Goal: Use online tool/utility: Utilize a website feature to perform a specific function

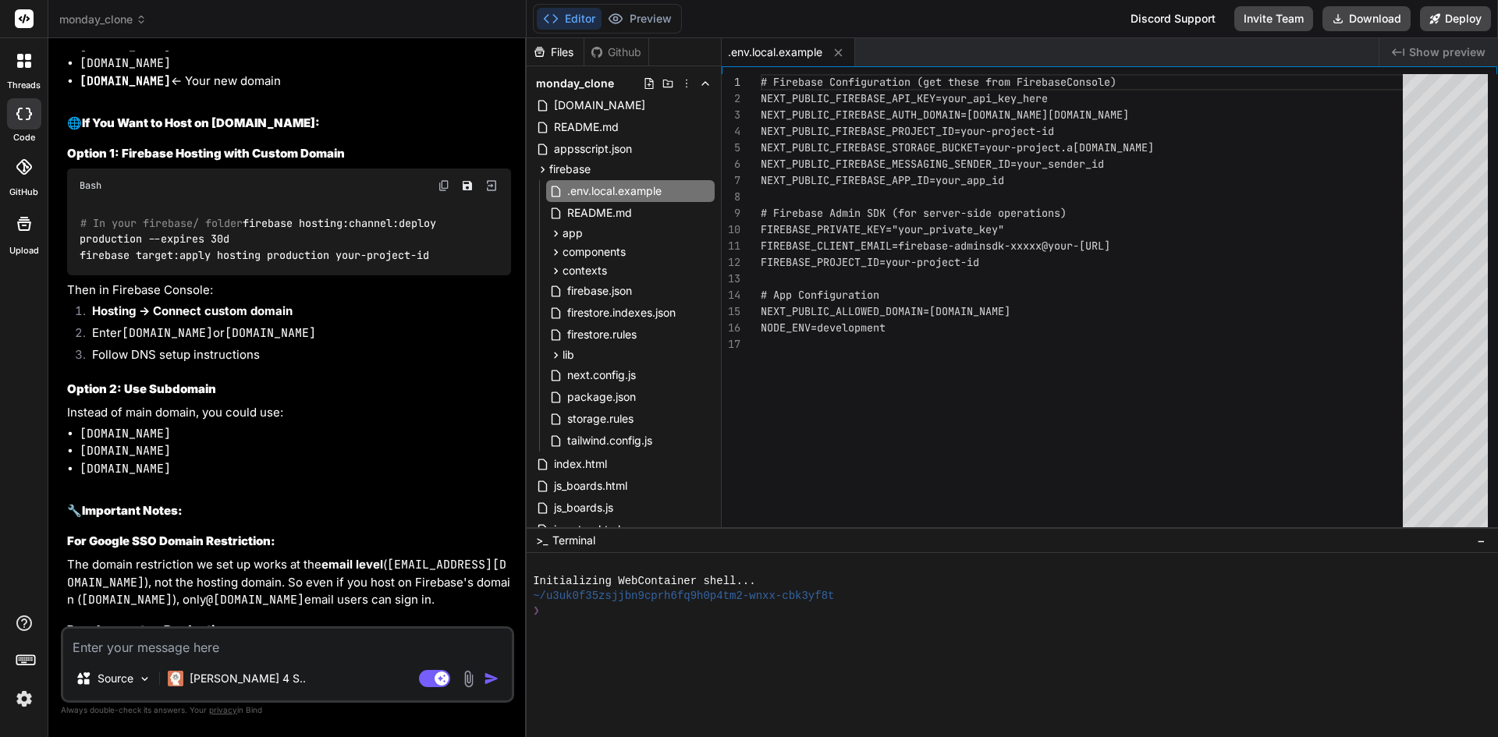
scroll to position [10882, 0]
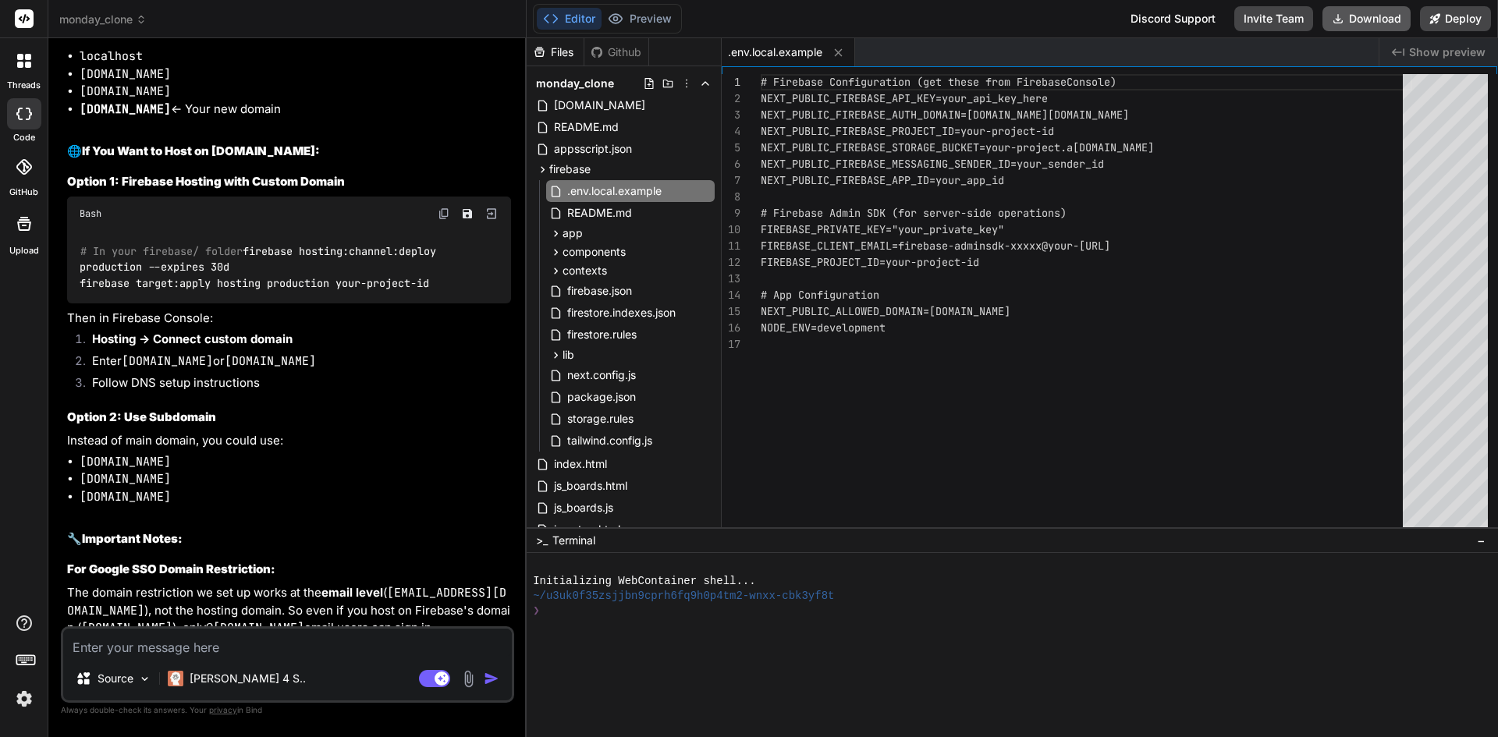
click at [1362, 23] on button "Download" at bounding box center [1366, 18] width 88 height 25
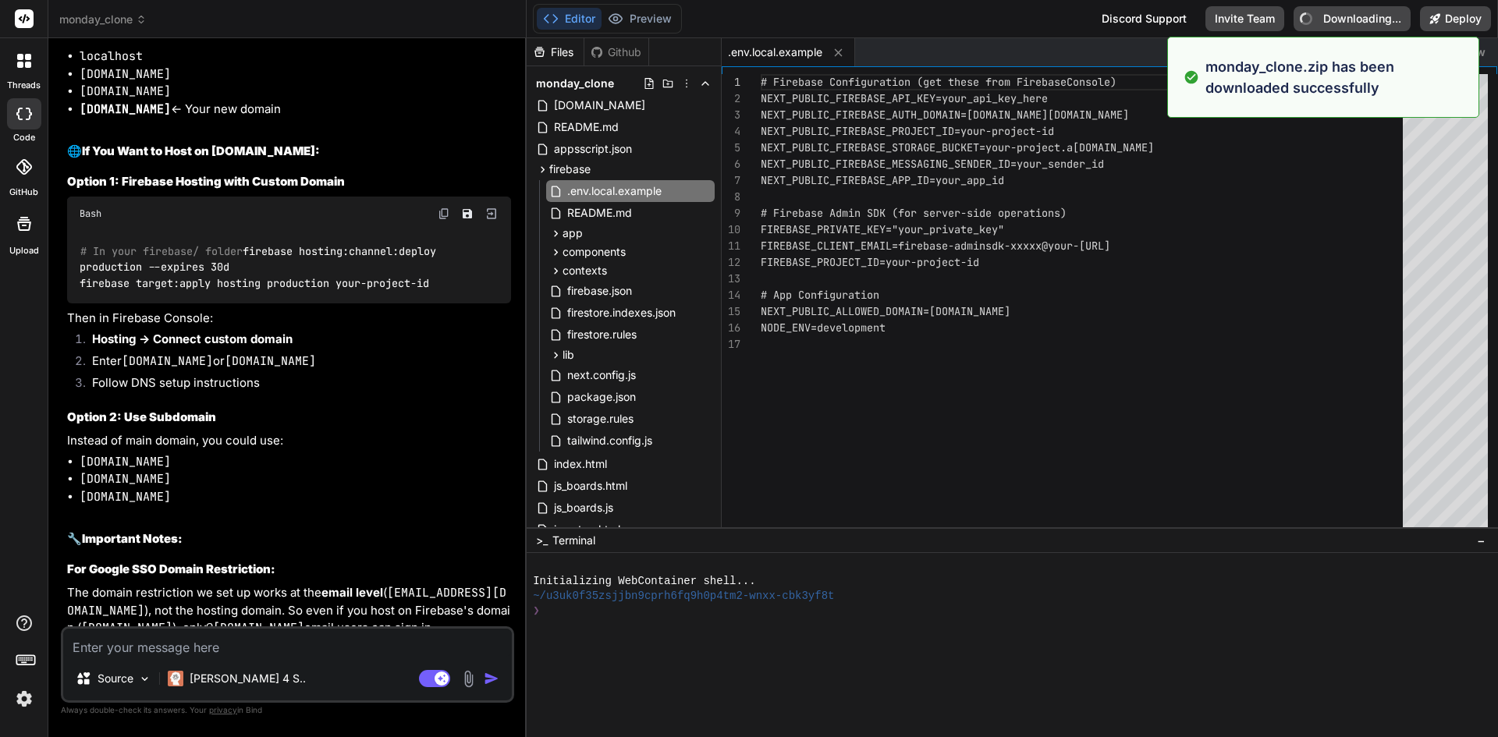
type textarea "x"
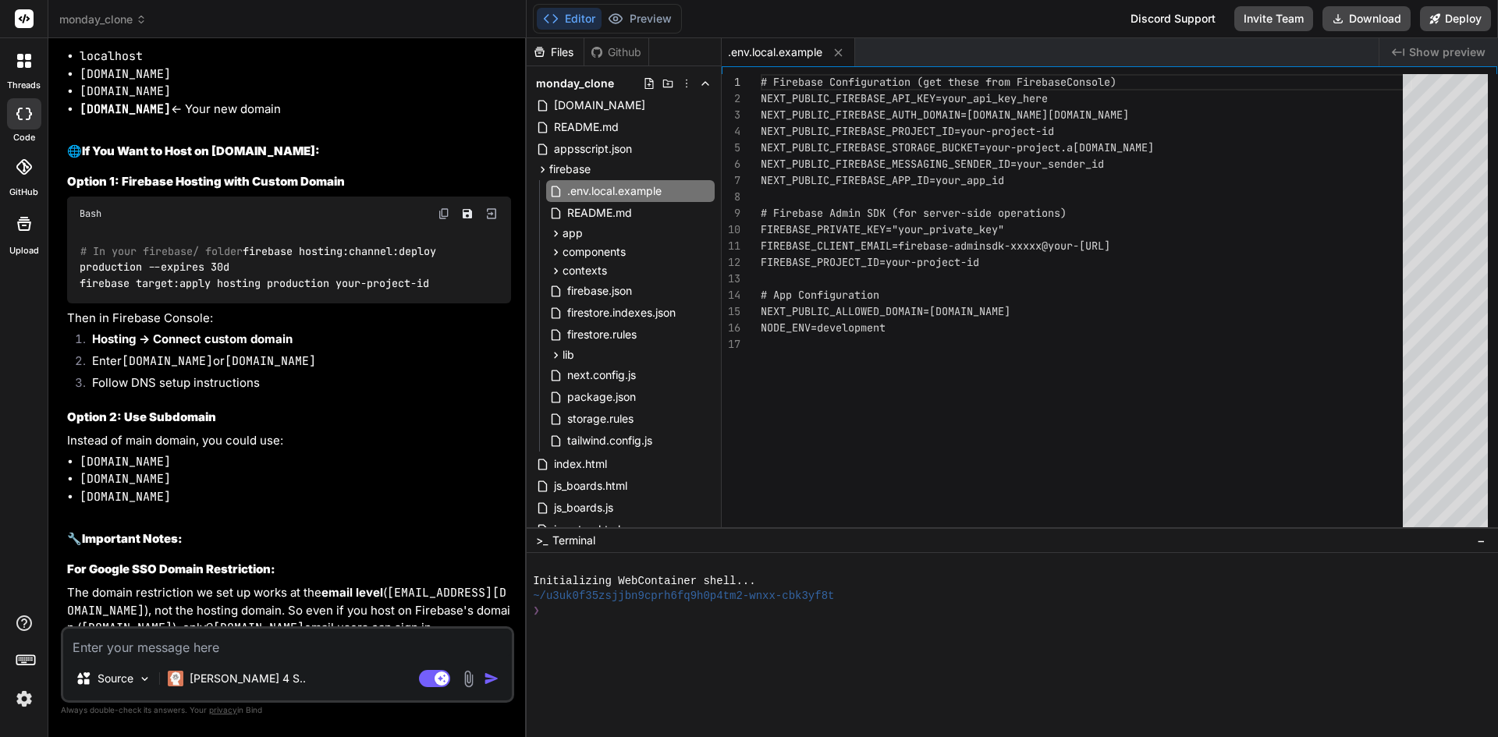
click at [167, 650] on textarea at bounding box center [287, 643] width 449 height 28
type textarea "o"
type textarea "x"
type textarea "ok"
type textarea "x"
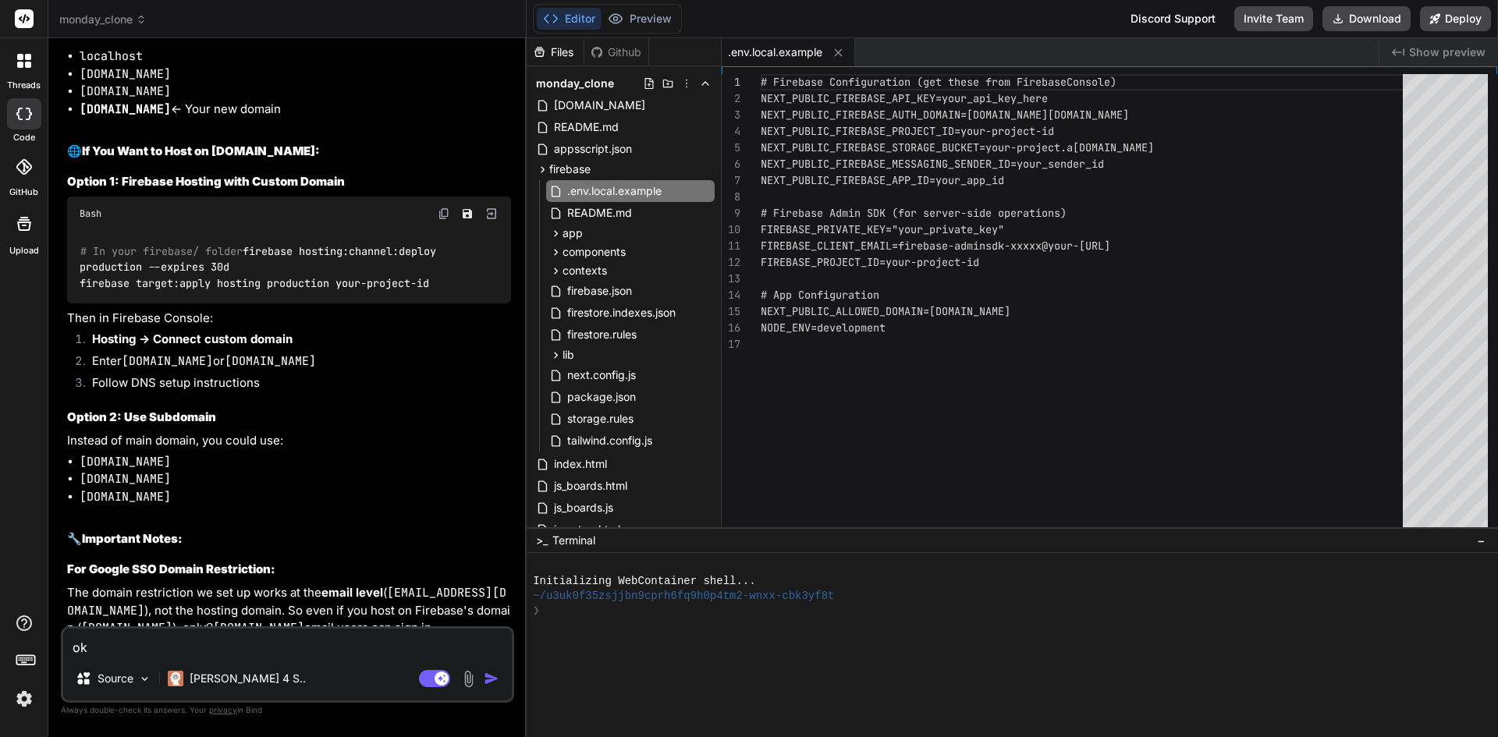
type textarea "ok"
type textarea "x"
type textarea "ok n"
type textarea "x"
type textarea "ok no"
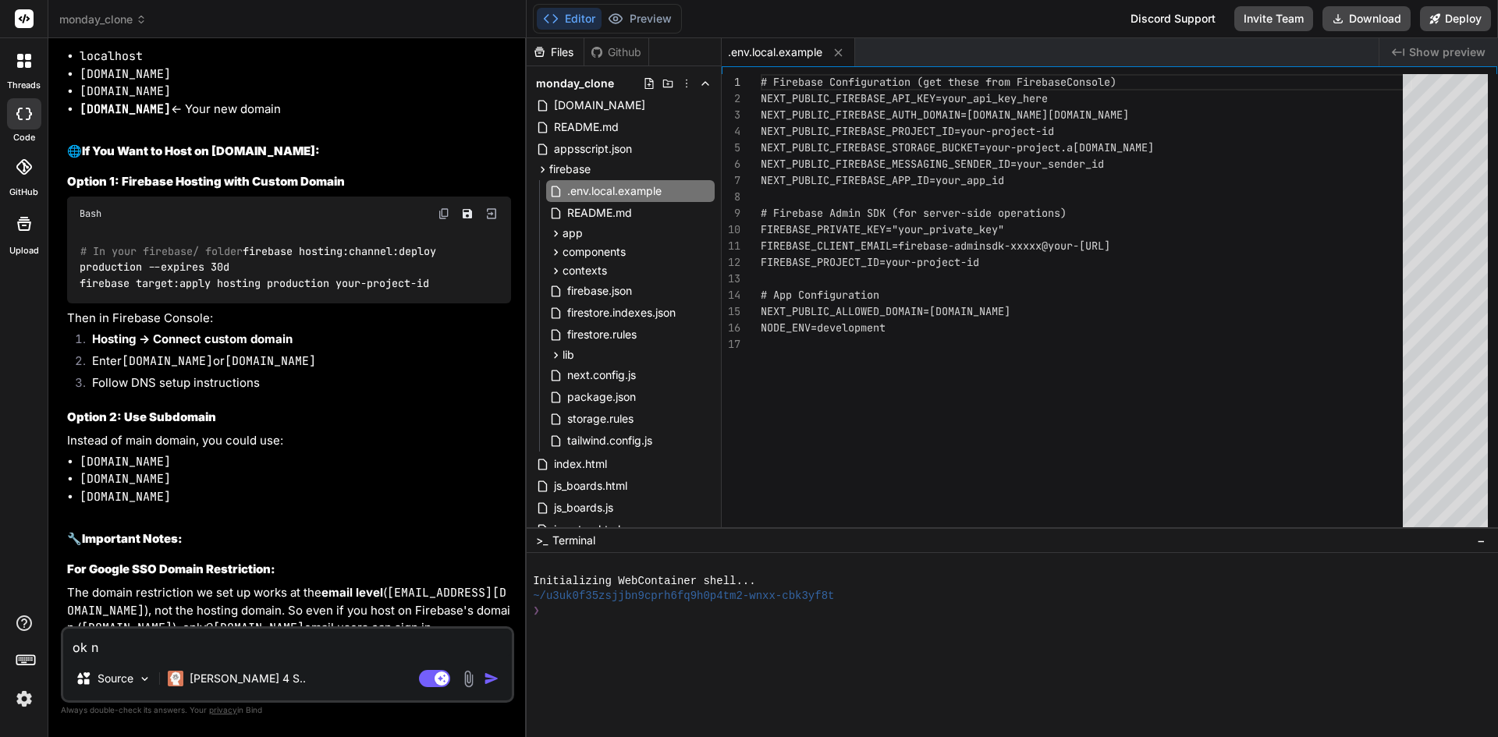
type textarea "x"
type textarea "ok now"
type textarea "x"
type textarea "ok now"
type textarea "x"
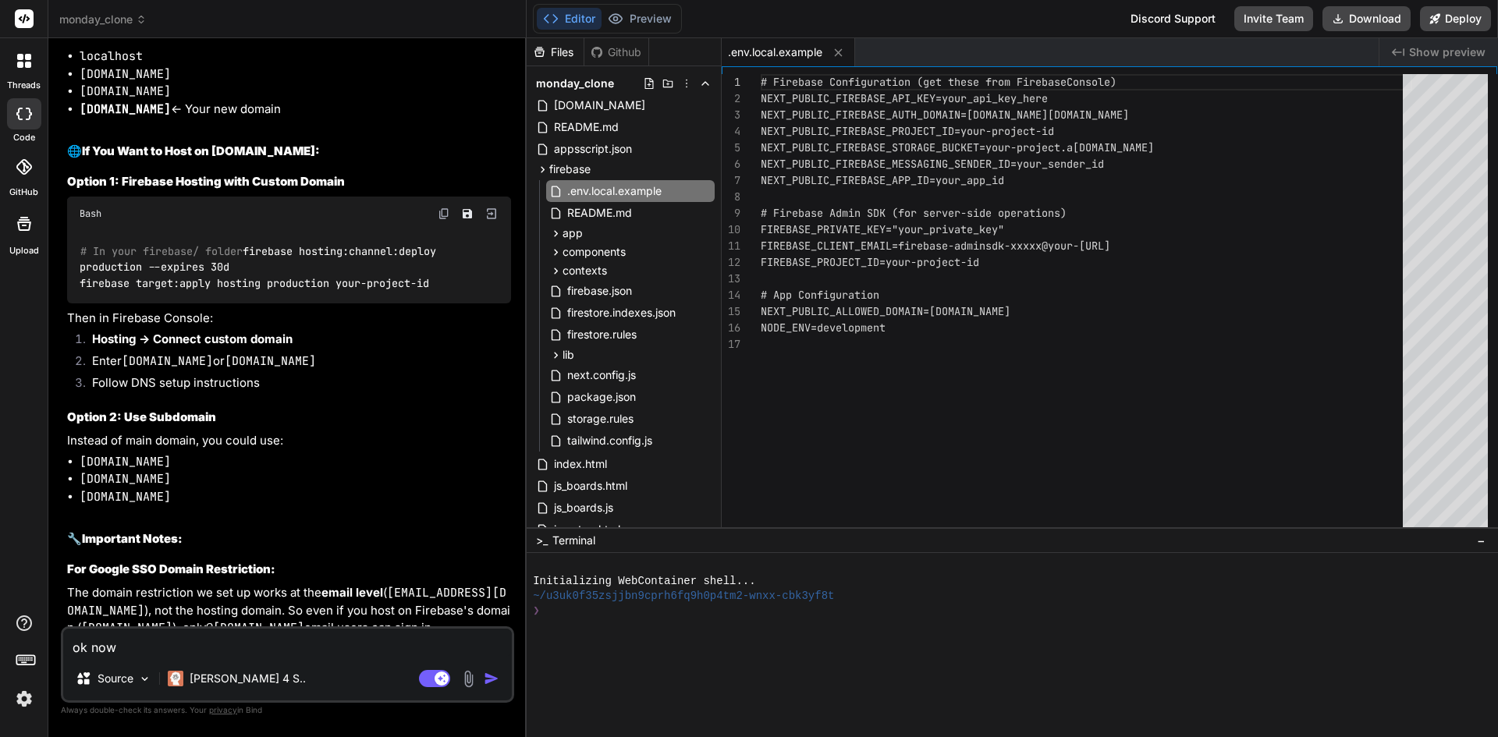
type textarea "ok now i"
type textarea "x"
type textarea "ok now i"
type textarea "x"
type textarea "ok now i n"
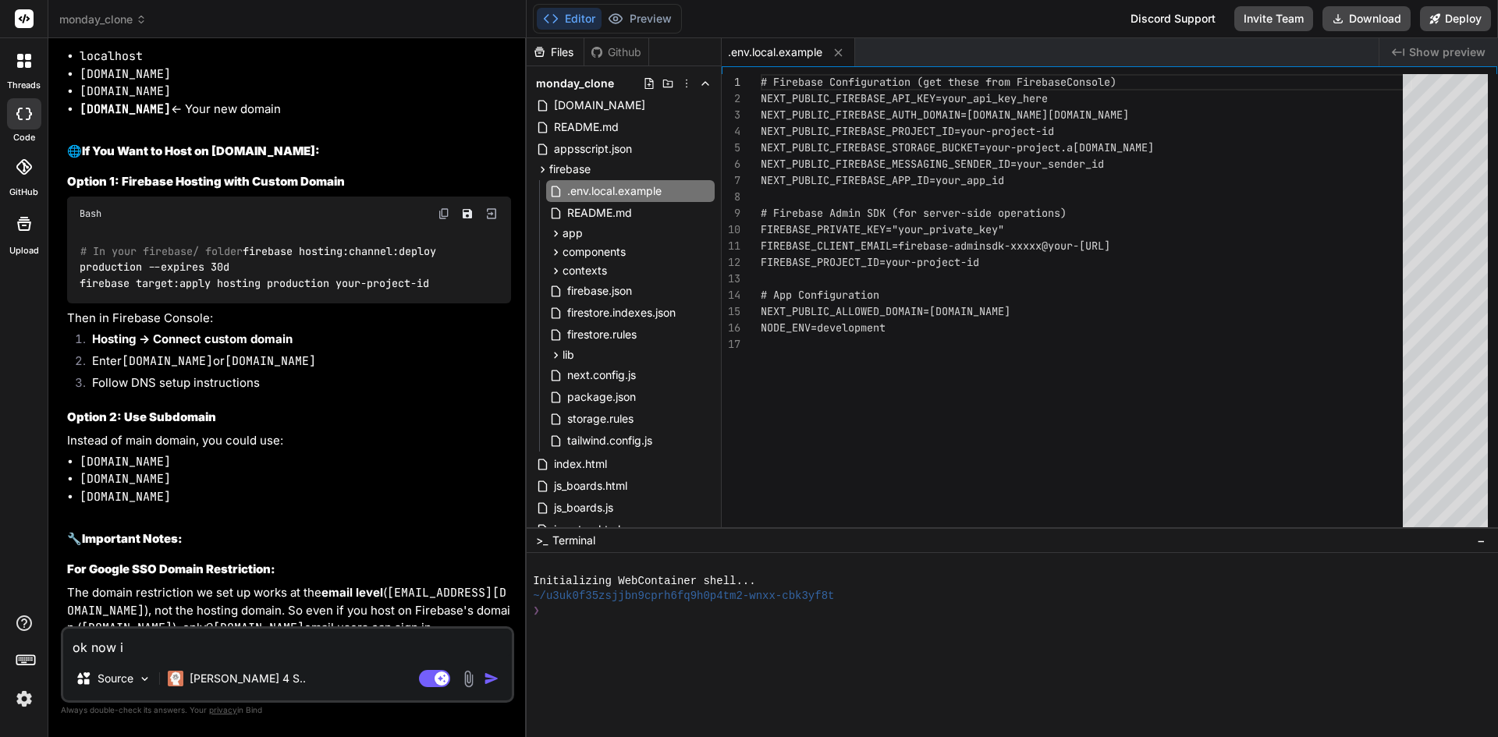
type textarea "x"
type textarea "ok now i ne"
type textarea "x"
type textarea "ok now i nee"
type textarea "x"
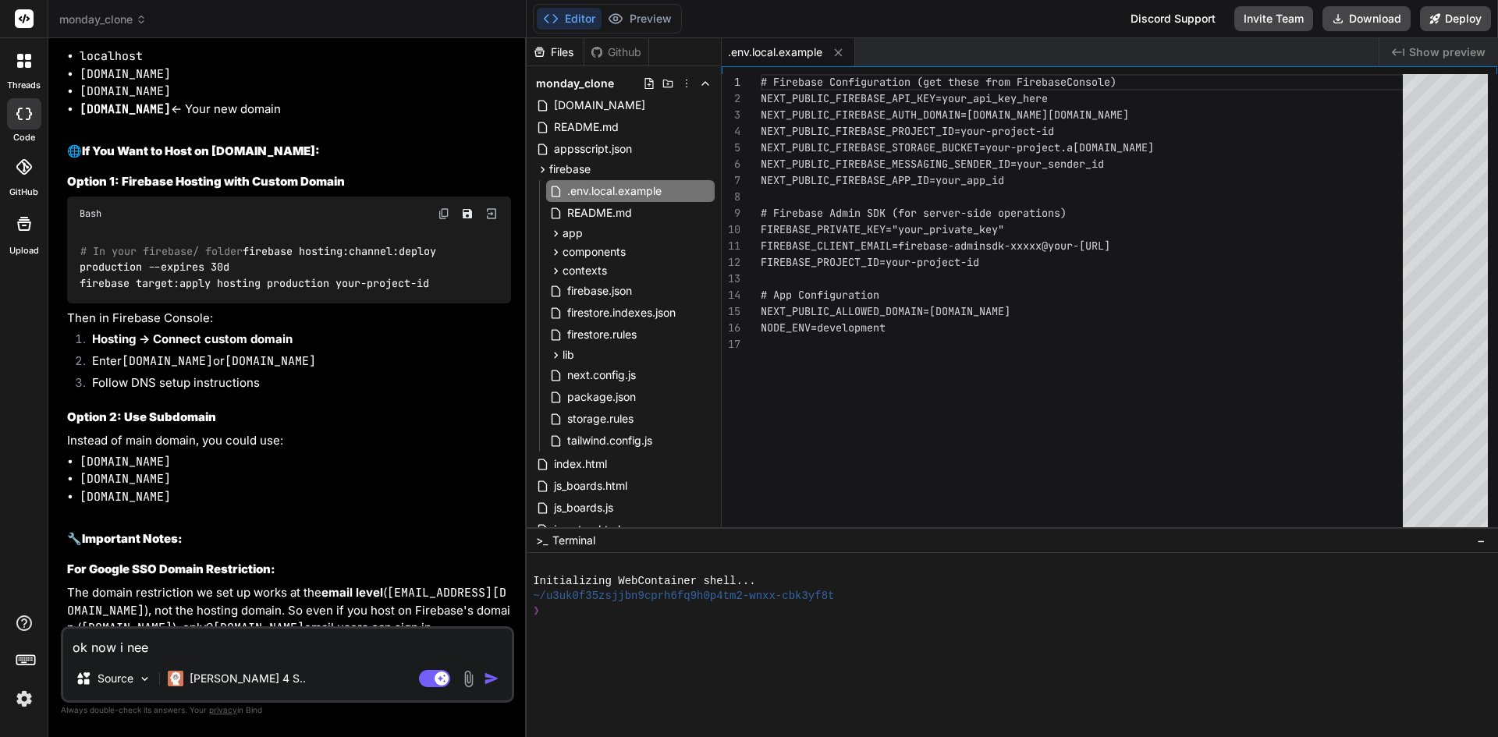
type textarea "ok now i need"
type textarea "x"
type textarea "ok now i need"
type textarea "x"
type textarea "ok now i need t"
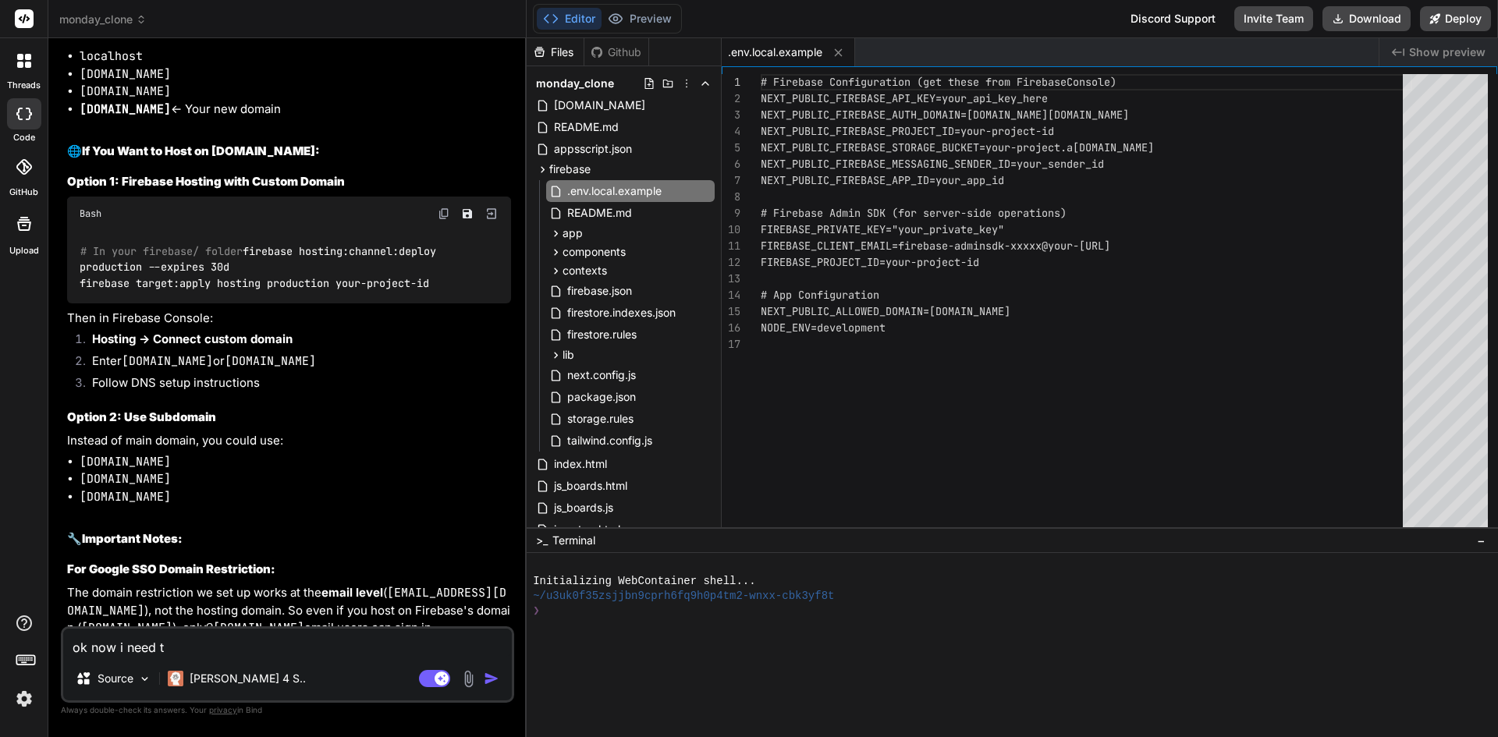
type textarea "x"
type textarea "ok now i need to"
type textarea "x"
type textarea "ok now i need to"
type textarea "x"
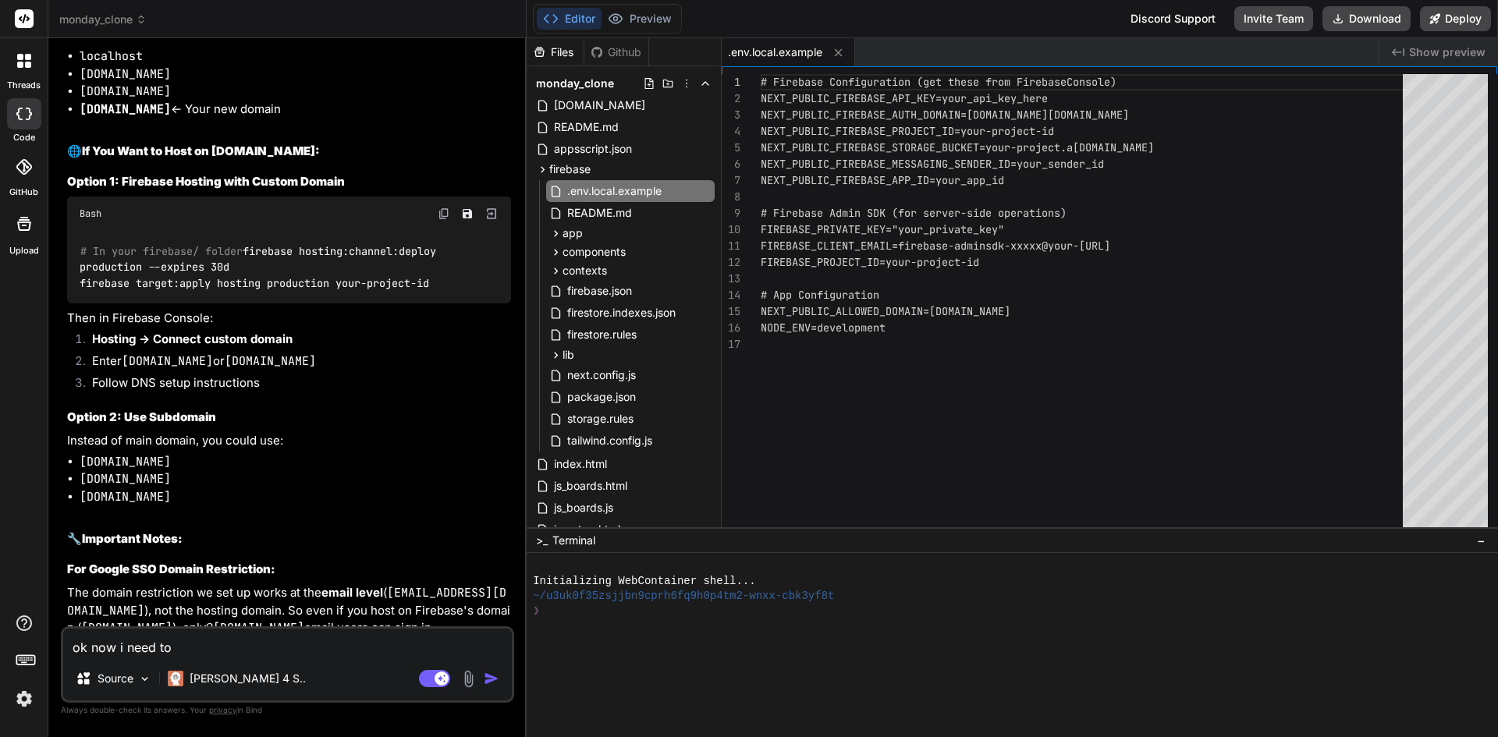
type textarea "ok now i need to c"
type textarea "x"
type textarea "ok now i need to co"
type textarea "x"
type textarea "ok now i need to con"
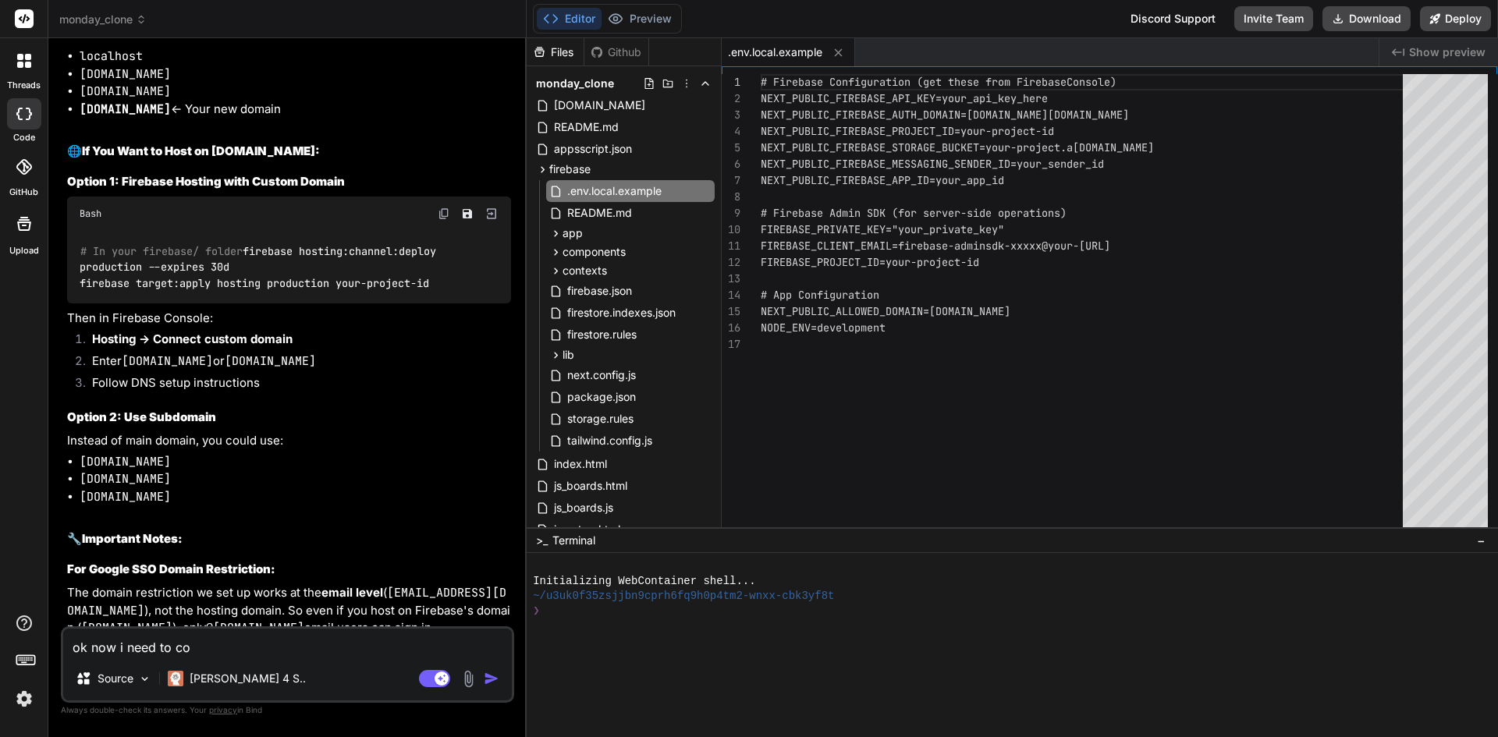
type textarea "x"
type textarea "ok now i need to conn"
type textarea "x"
type textarea "ok now i need to conne"
type textarea "x"
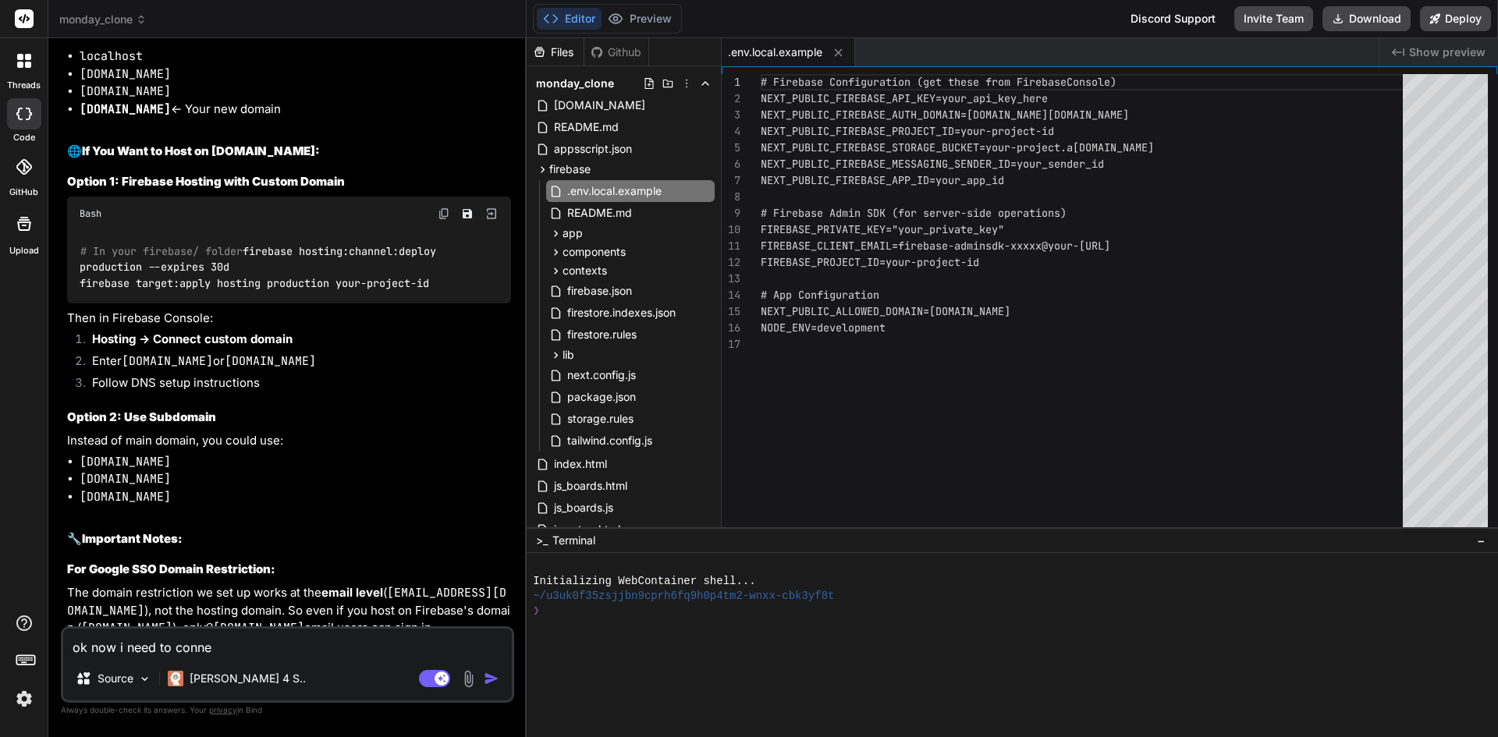
type textarea "ok now i need to connec"
type textarea "x"
type textarea "ok now i need to connect"
type textarea "x"
type textarea "ok now i need to connect"
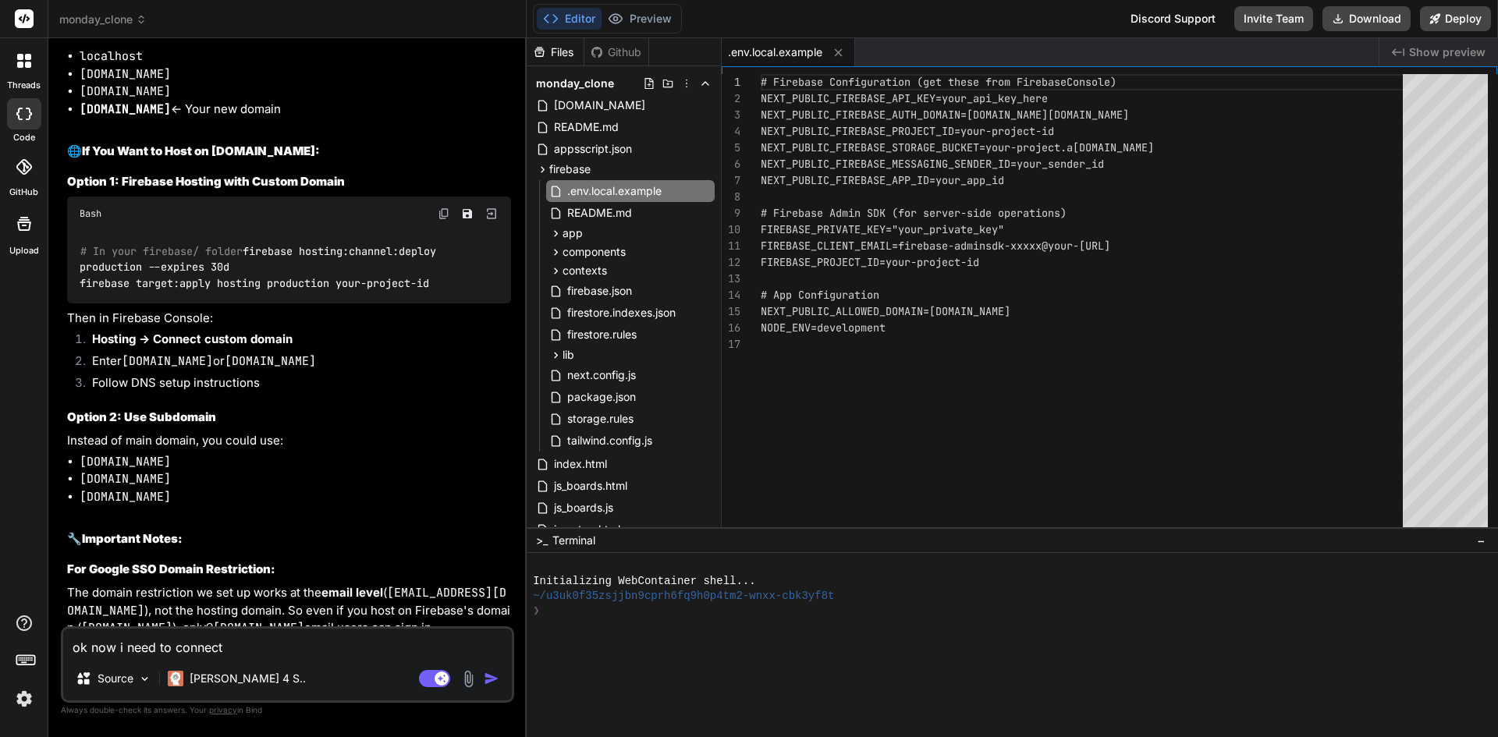
type textarea "x"
type textarea "ok now i need to connect v"
type textarea "x"
type textarea "ok now i need to connect vi"
type textarea "x"
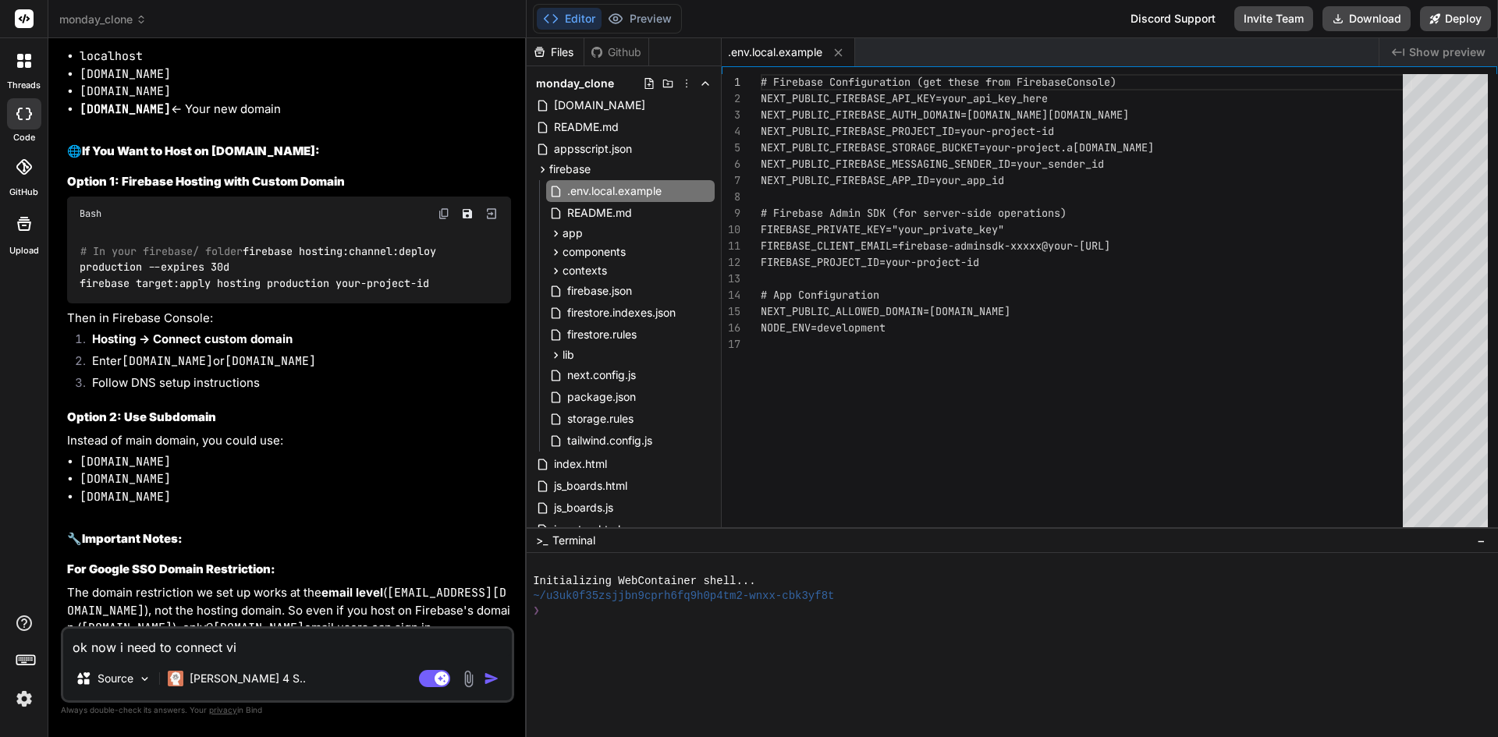
type textarea "ok now i need to connect via"
type textarea "x"
type textarea "ok now i need to connect via"
type textarea "x"
type textarea "ok now i need to connect via p"
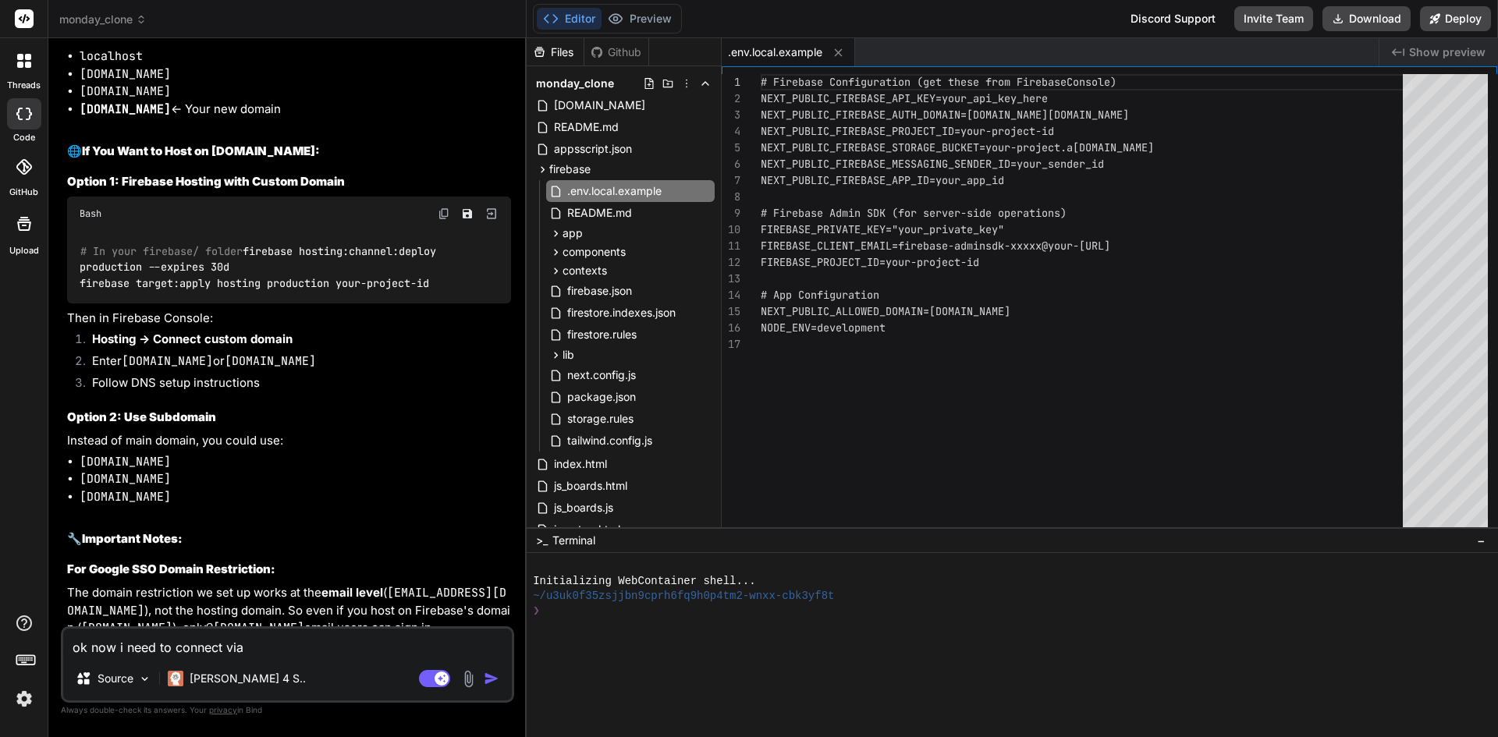
type textarea "x"
type textarea "ok now i need to connect via po"
type textarea "x"
type textarea "ok now i need to connect via pow"
type textarea "x"
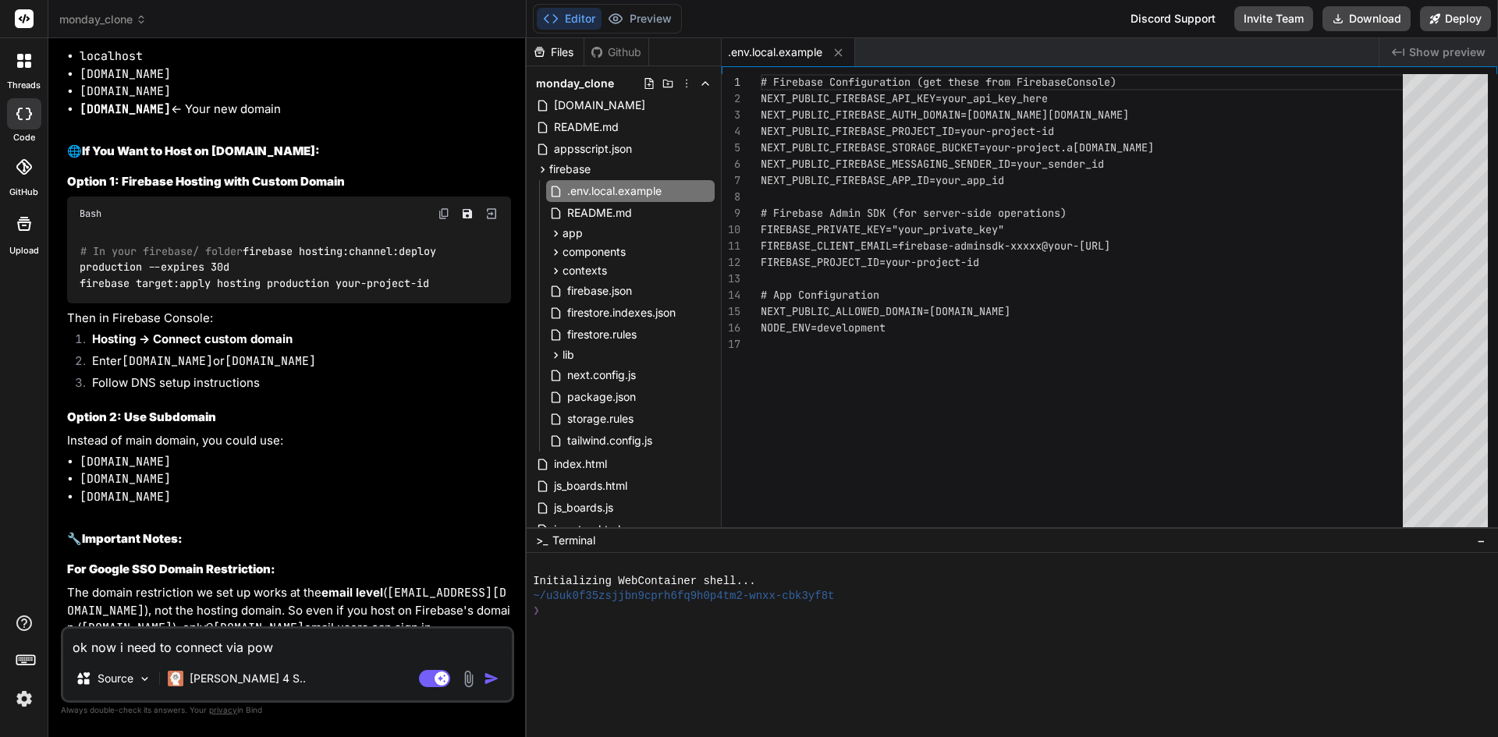
type textarea "ok now i need to connect via [PERSON_NAME]"
type textarea "x"
type textarea "ok now i need to connect via power"
type textarea "x"
type textarea "ok now i need to connect via power"
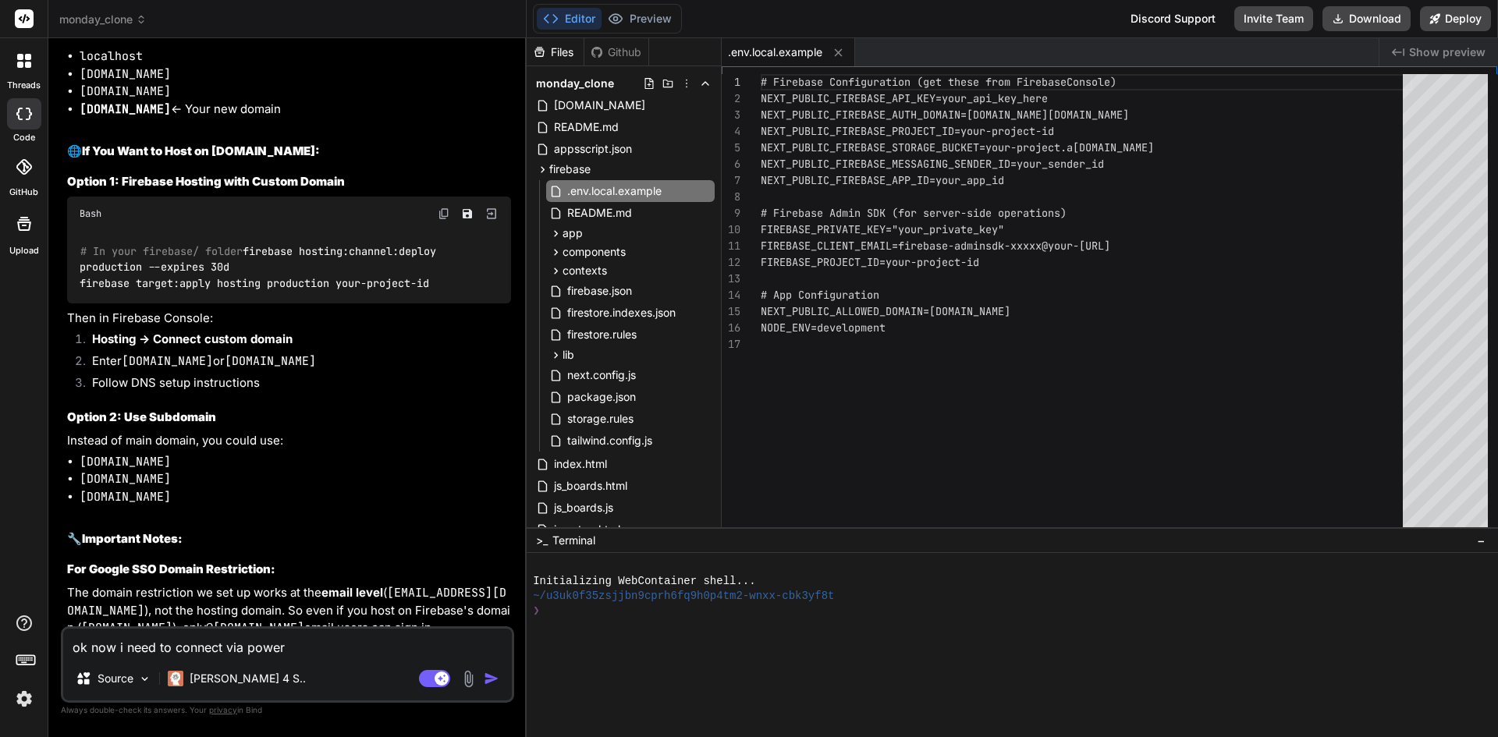
type textarea "x"
type textarea "ok now i need to connect via power"
type textarea "x"
type textarea "ok now i need to connect via powers"
type textarea "x"
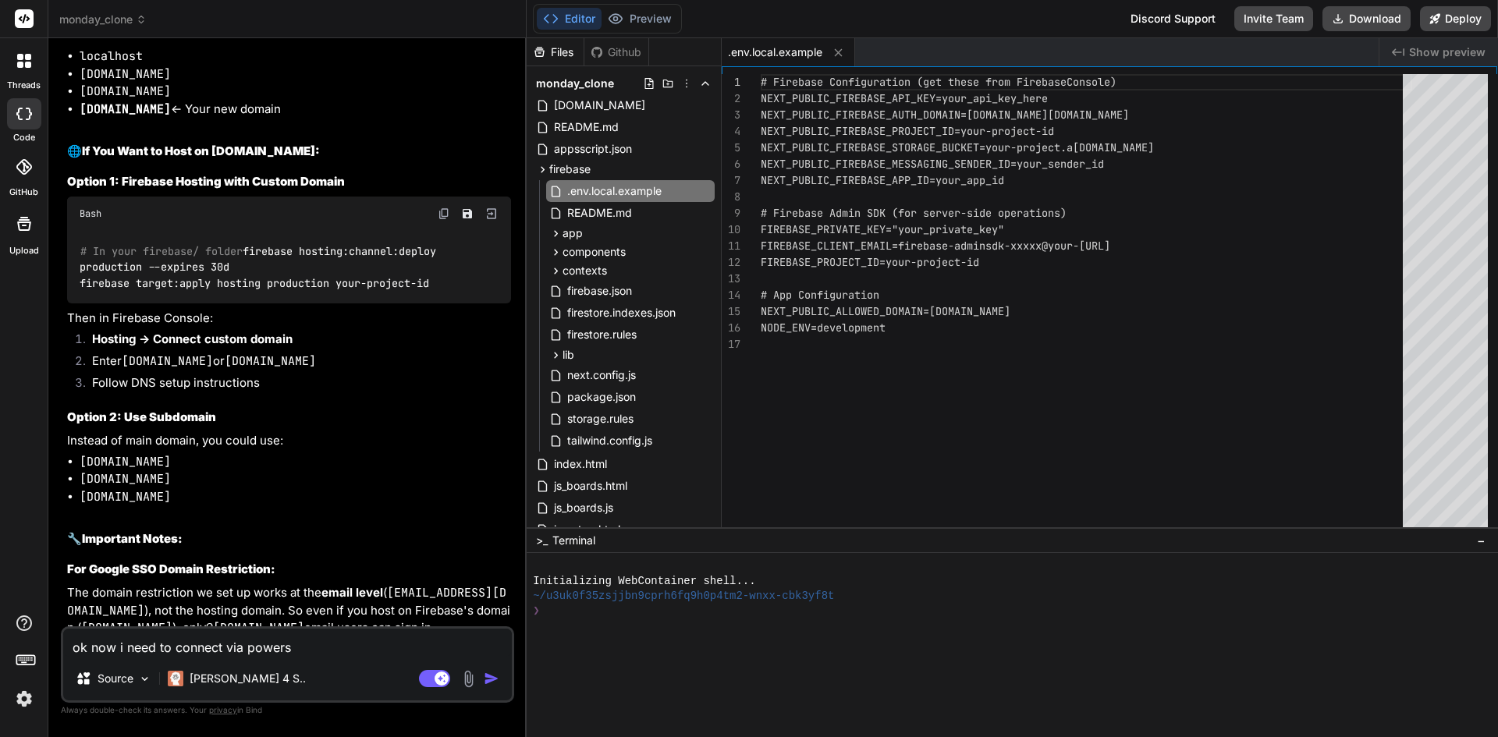
type textarea "ok now i need to connect via powersh"
type textarea "x"
type textarea "ok now i need to connect via powershe"
type textarea "x"
type textarea "ok now i need to connect via powershel"
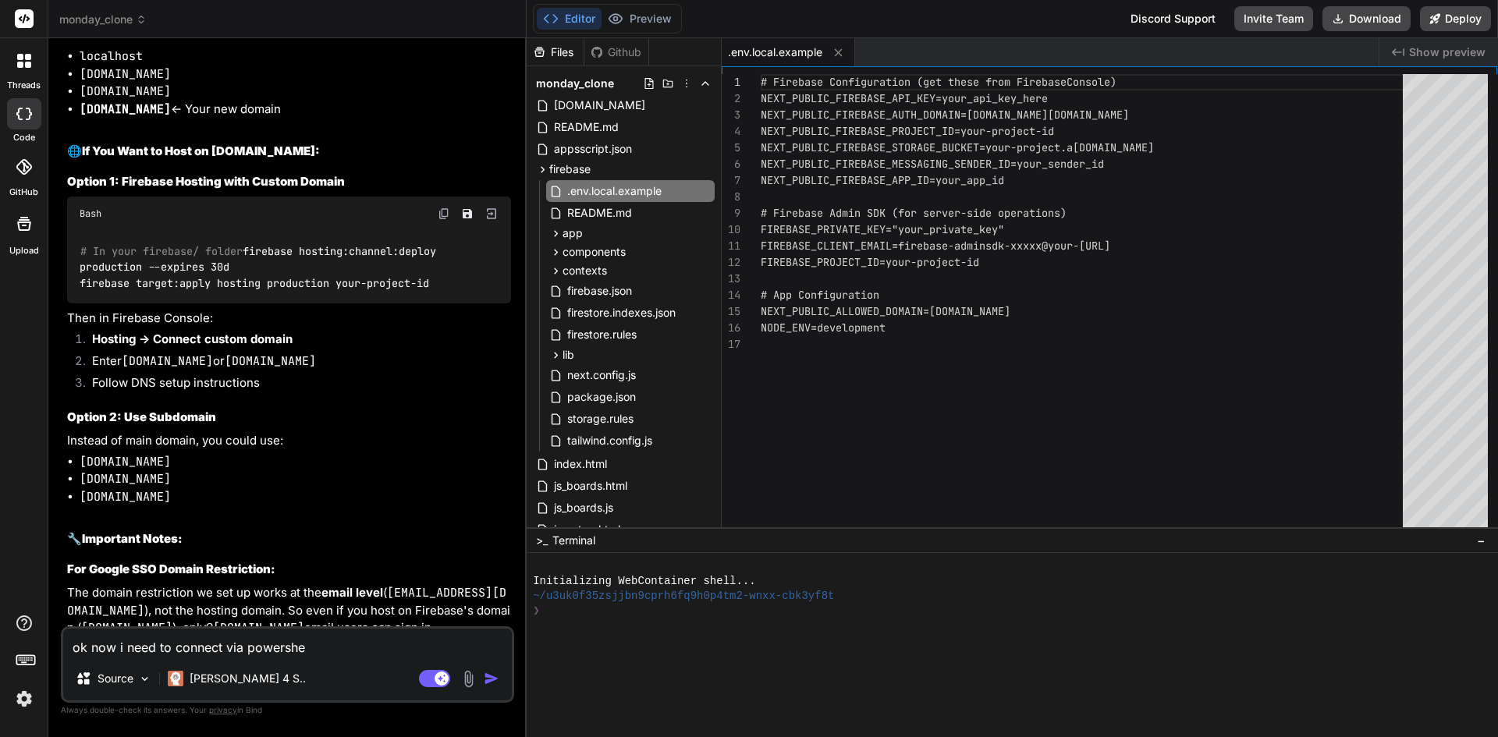
type textarea "x"
type textarea "ok now i need to connect via powershell"
type textarea "x"
type textarea "ok now i need to connect via powershell"
type textarea "x"
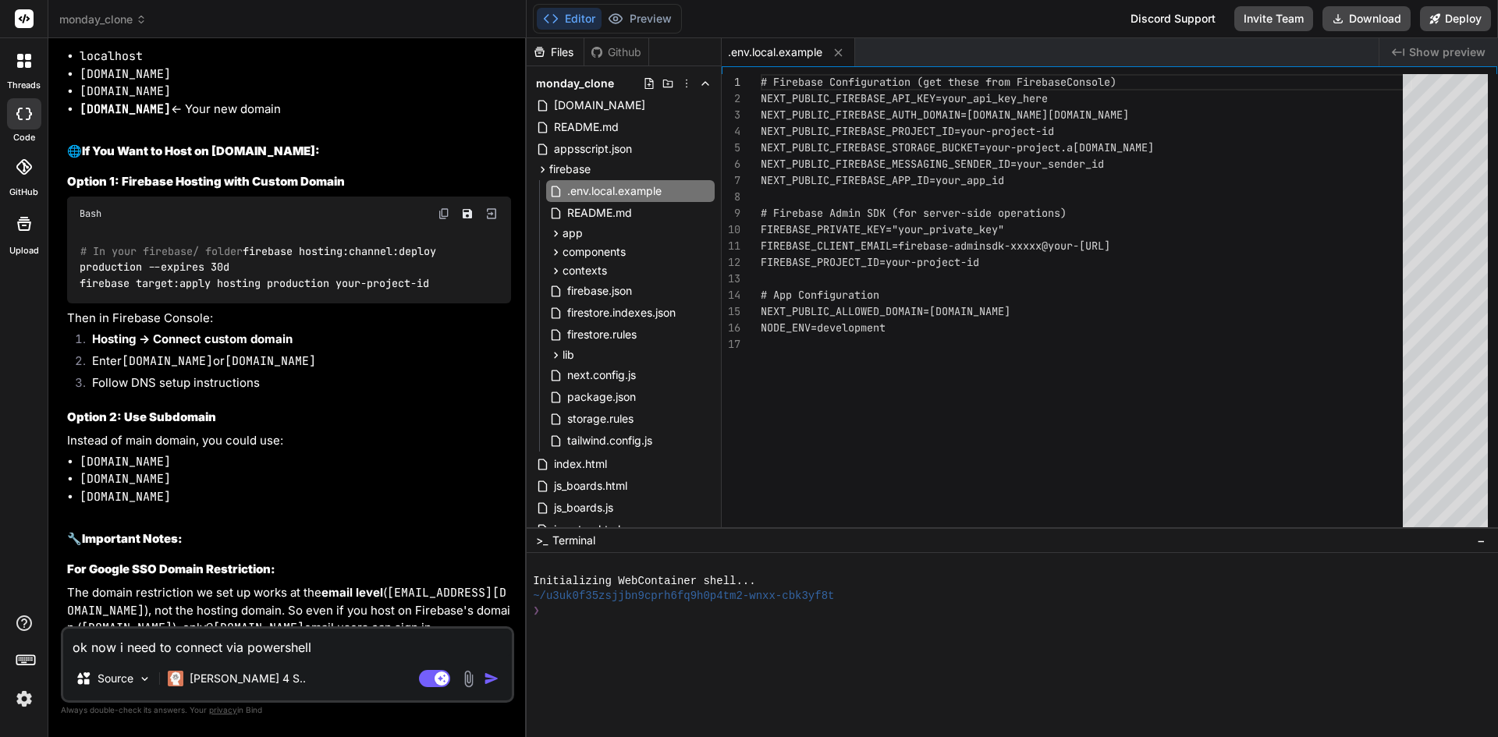
type textarea "ok now i need to connect via powershell t"
type textarea "x"
type textarea "ok now i need to connect via powershell to"
type textarea "x"
type textarea "ok now i need to connect via powershell to"
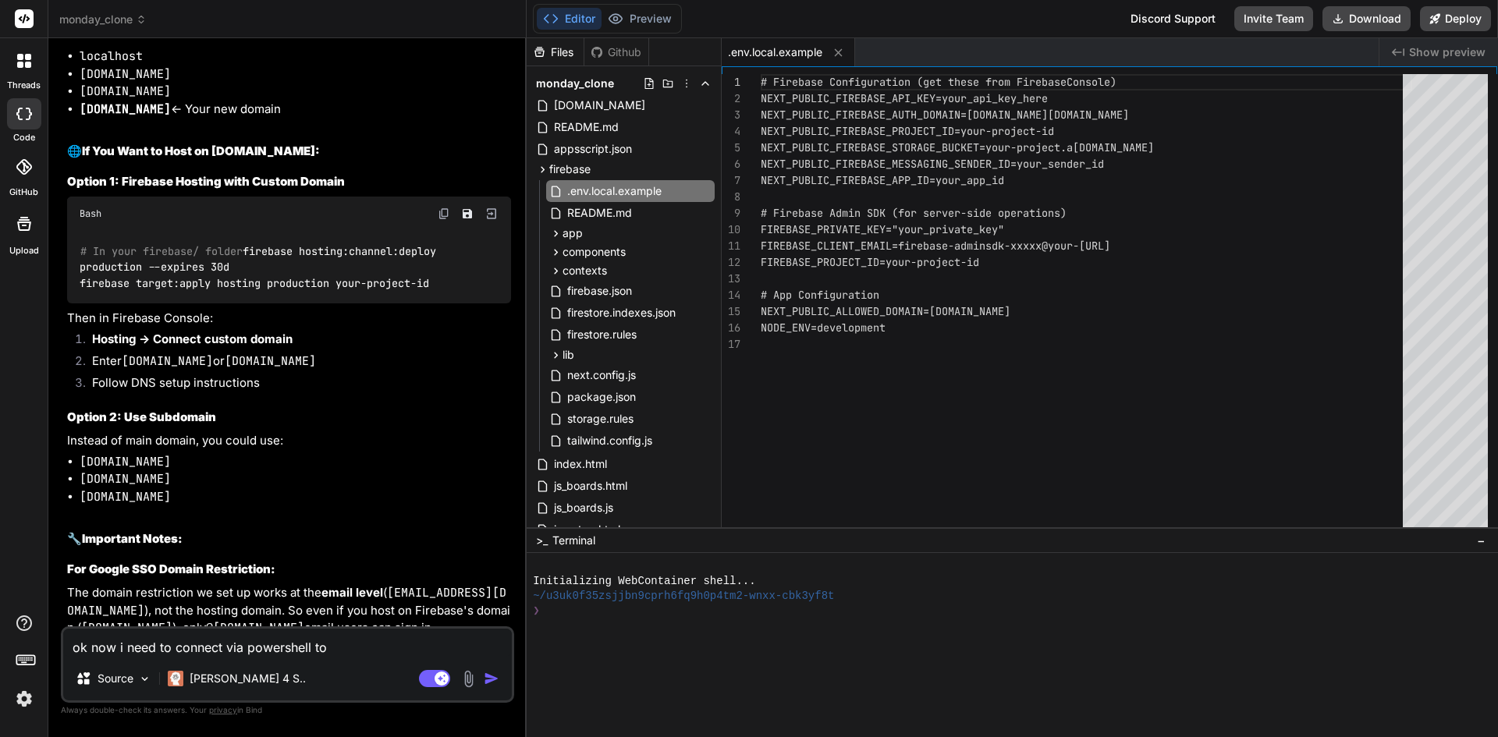
type textarea "x"
type textarea "ok now i need to connect via powershell to t"
type textarea "x"
type textarea "ok now i need to connect via powershell to th"
type textarea "x"
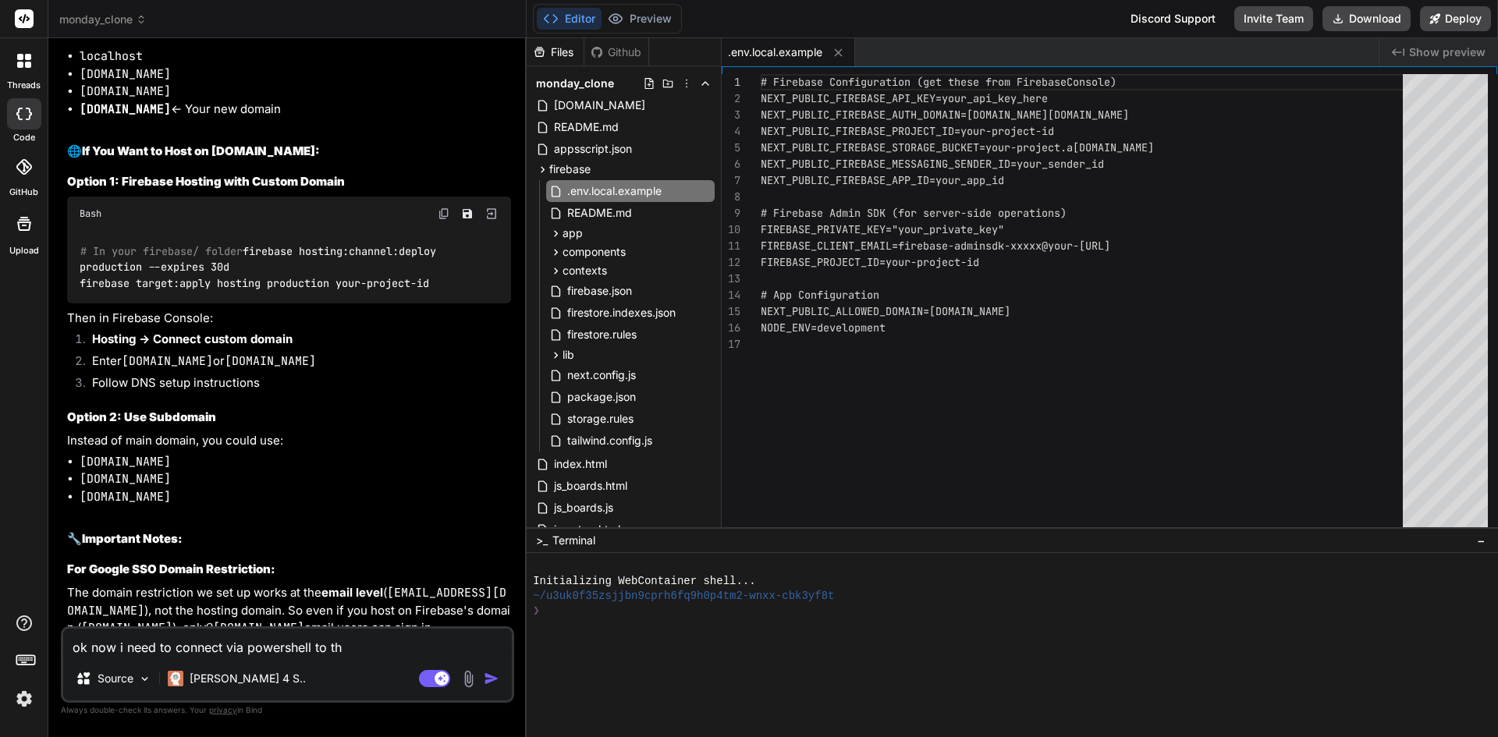
type textarea "ok now i need to connect via powershell to thi"
type textarea "x"
type textarea "ok now i need to connect via powershell to this"
type textarea "x"
type textarea "ok now i need to connect via powershell to this"
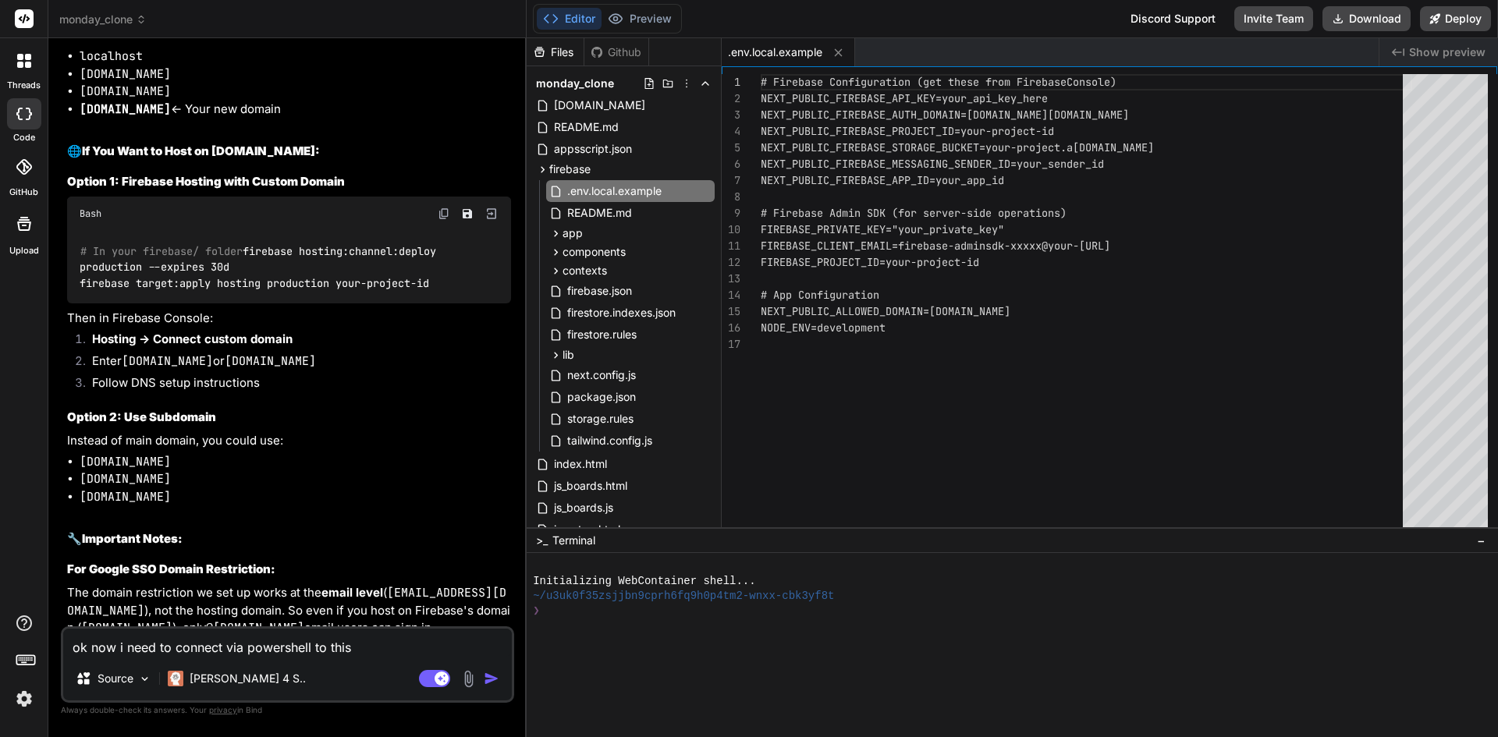
type textarea "x"
type textarea "ok now i need to connect via powershell to this f"
type textarea "x"
type textarea "ok now i need to connect via powershell to this fi"
type textarea "x"
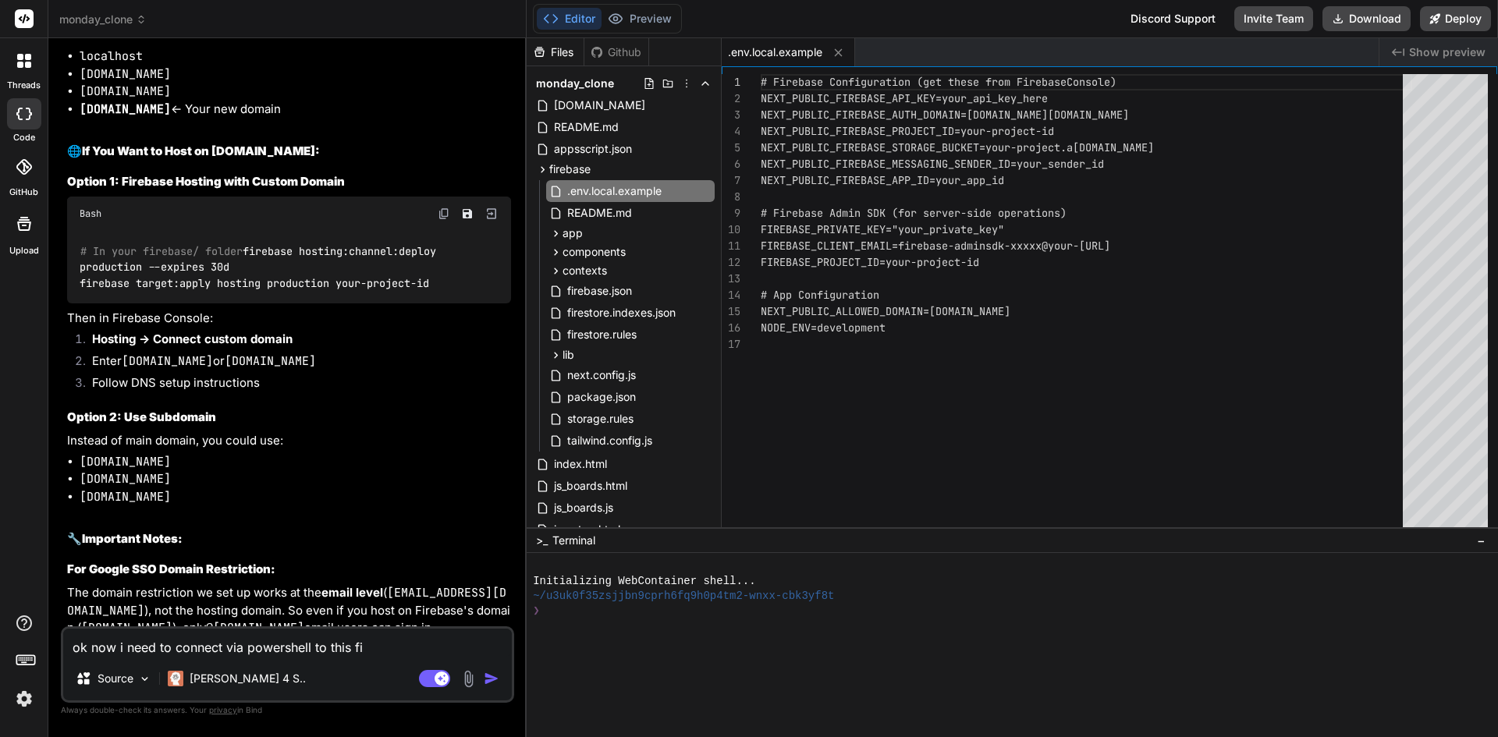
type textarea "ok now i need to connect via powershell to this fir"
type textarea "x"
type textarea "ok now i need to connect via powershell to this fire"
type textarea "x"
type textarea "ok now i need to connect via powershell to this fireb"
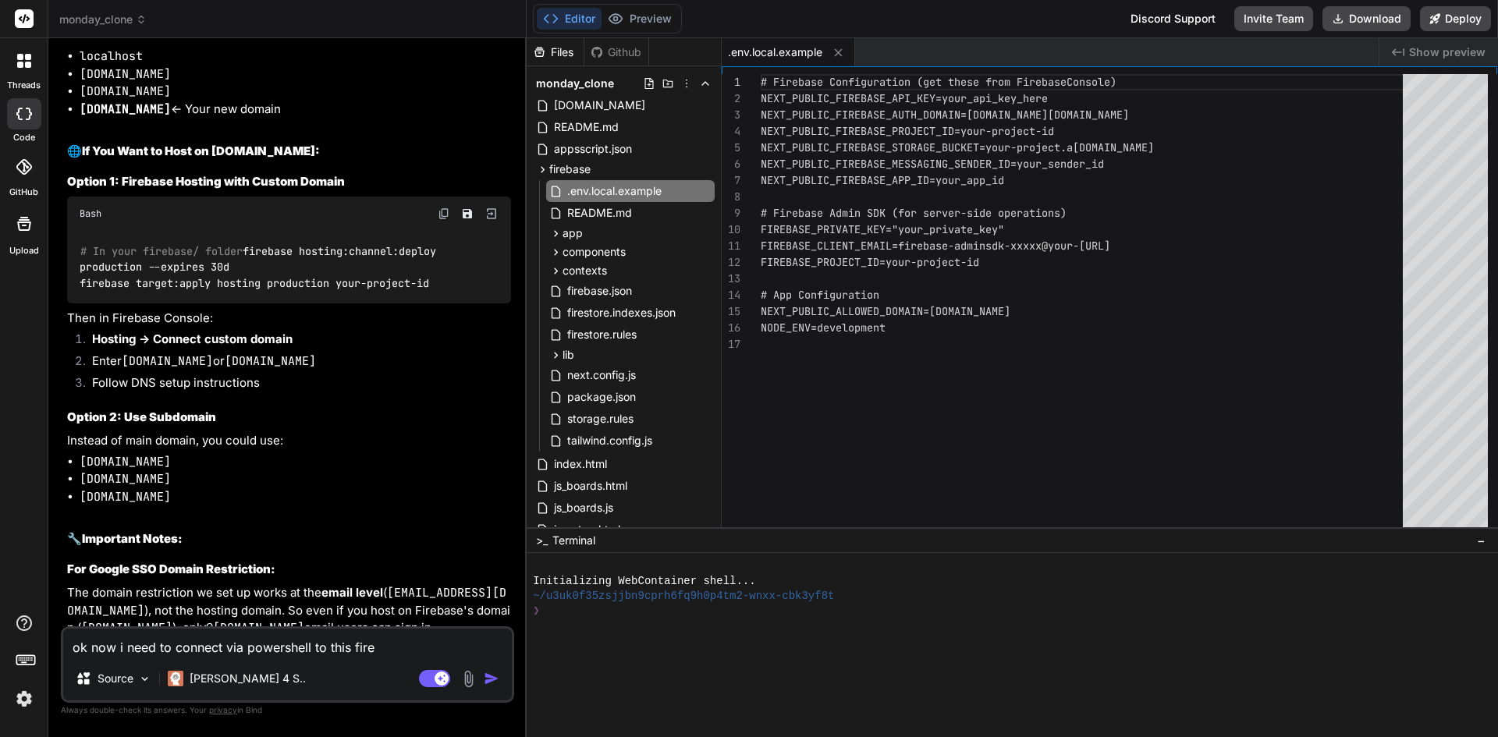
type textarea "x"
type textarea "ok now i need to connect via powershell to this fireba"
type textarea "x"
type textarea "ok now i need to connect via powershell to this firebas"
type textarea "x"
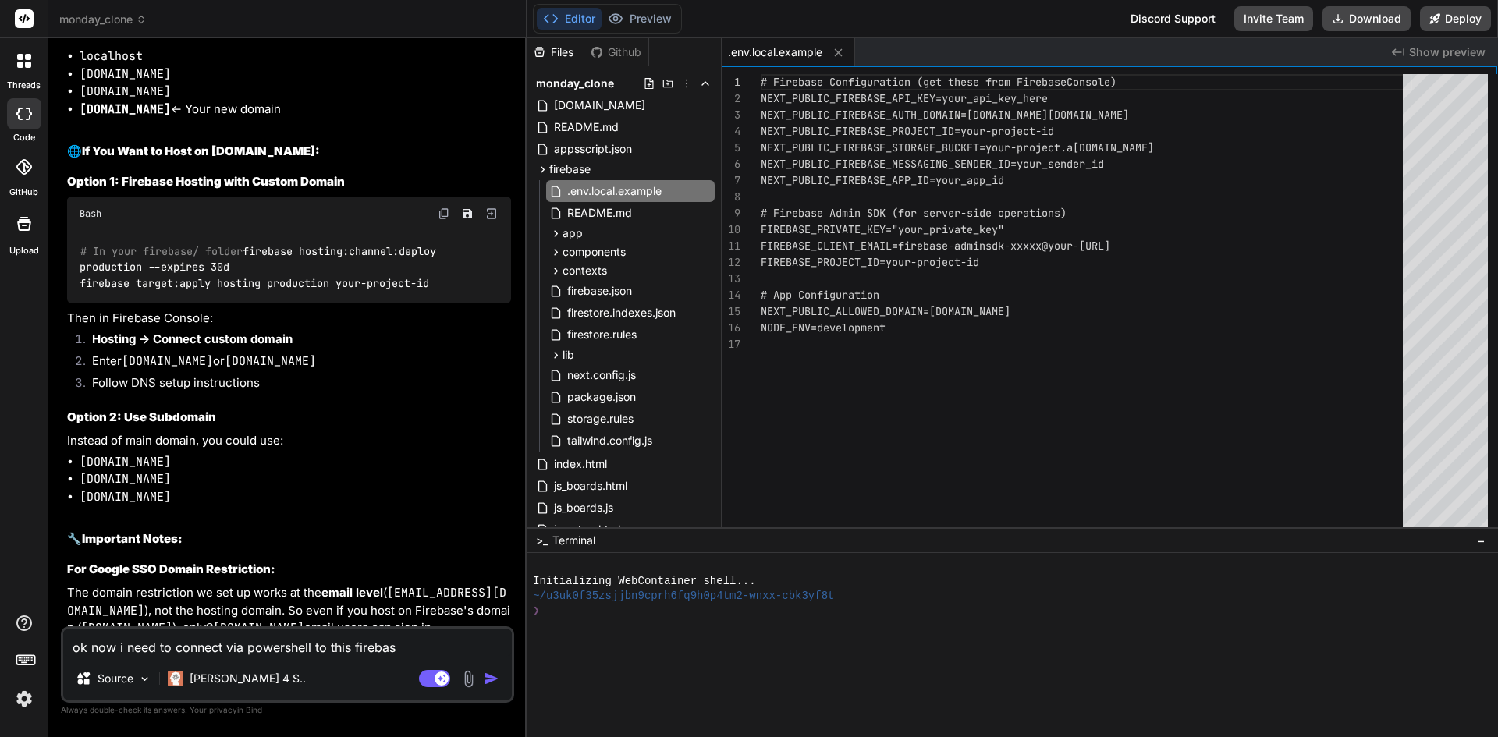
type textarea "ok now i need to connect via powershell to this firebase"
type textarea "x"
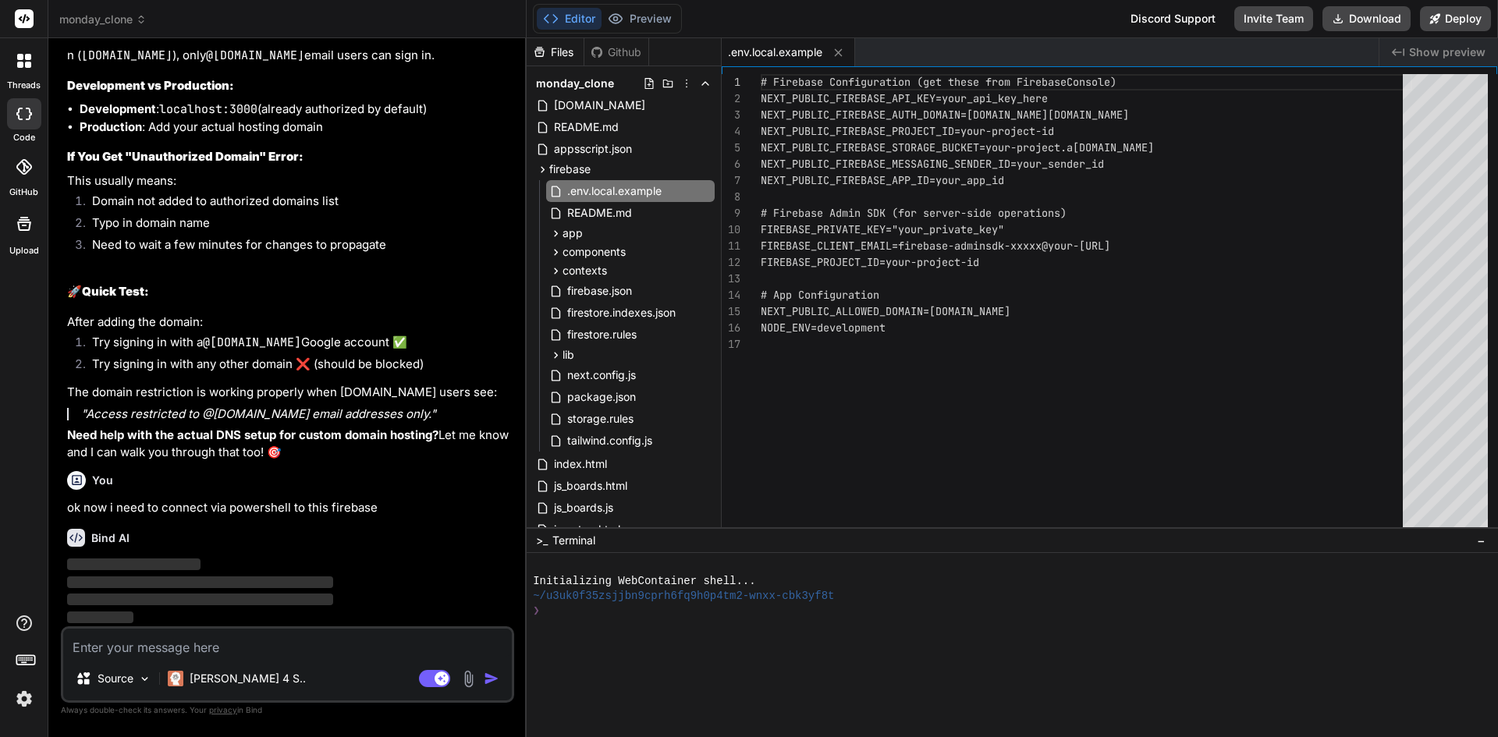
scroll to position [11824, 0]
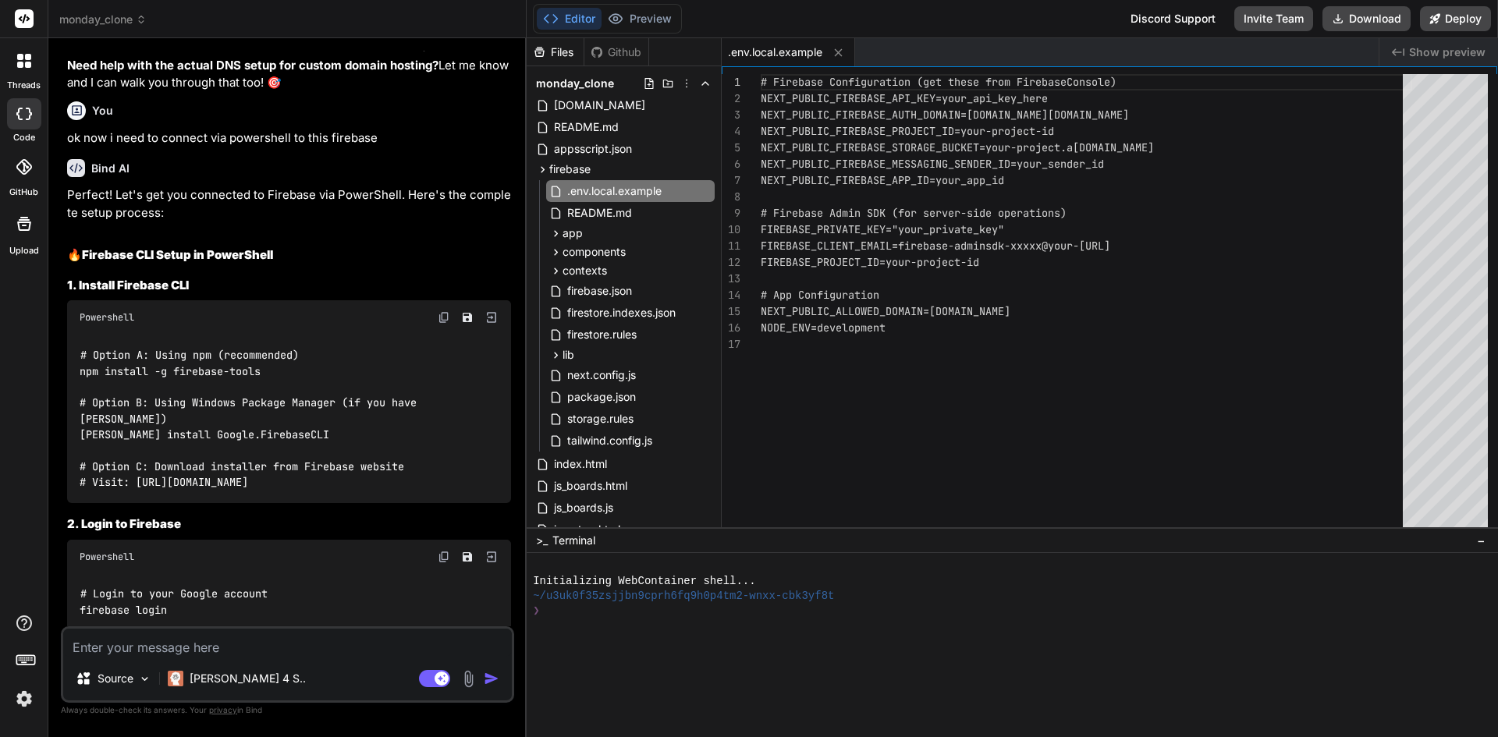
type textarea "x"
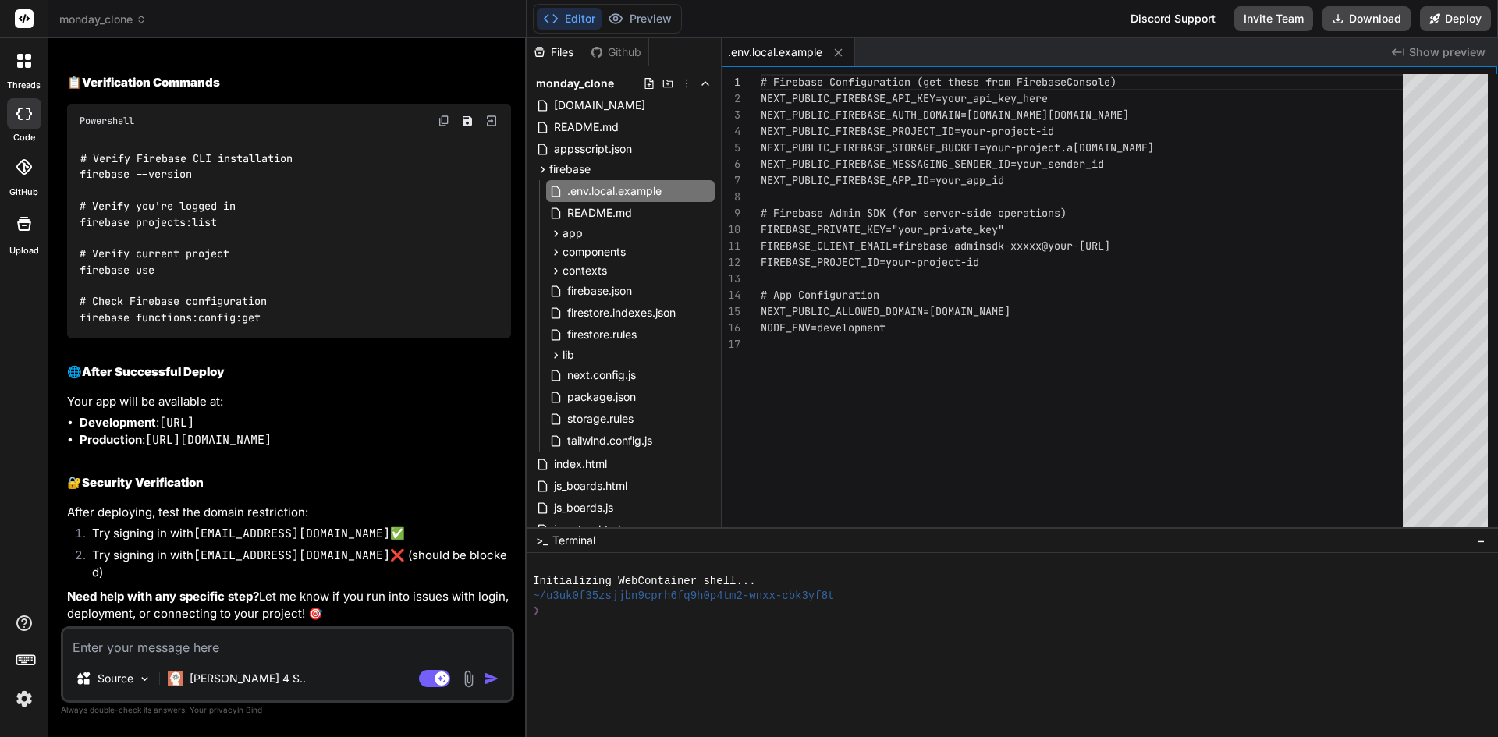
scroll to position [15249, 0]
drag, startPoint x: 225, startPoint y: 473, endPoint x: 80, endPoint y: 467, distance: 144.4
click at [80, 338] on div "# Verify Firebase CLI installation firebase --version # Verify you're logged in…" at bounding box center [289, 238] width 444 height 200
copy code "firebase projects:list"
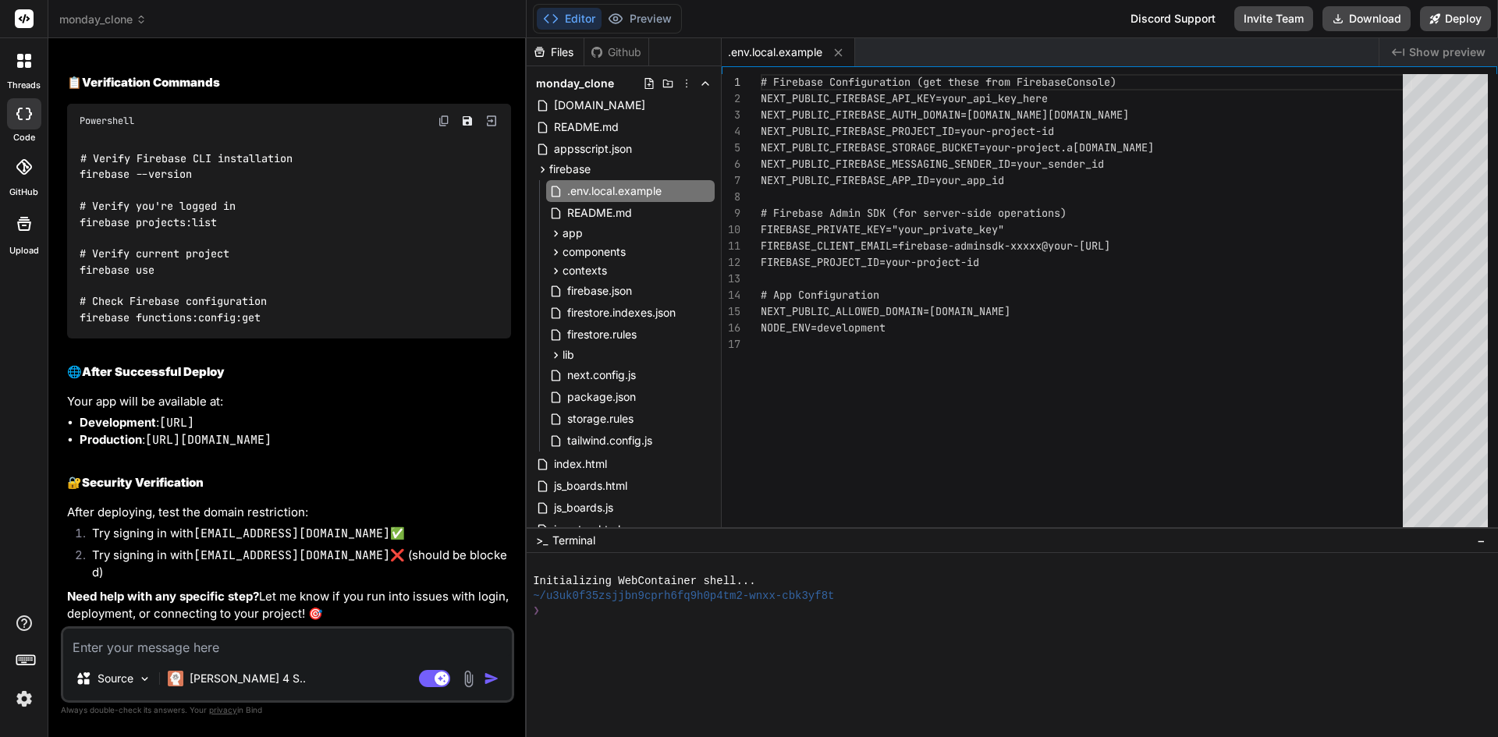
click at [333, 649] on textarea at bounding box center [287, 643] width 449 height 28
paste textarea "dm-days-clinical"
type textarea "dm-days-clinical"
type textarea "x"
type textarea "dm-days-clinical"
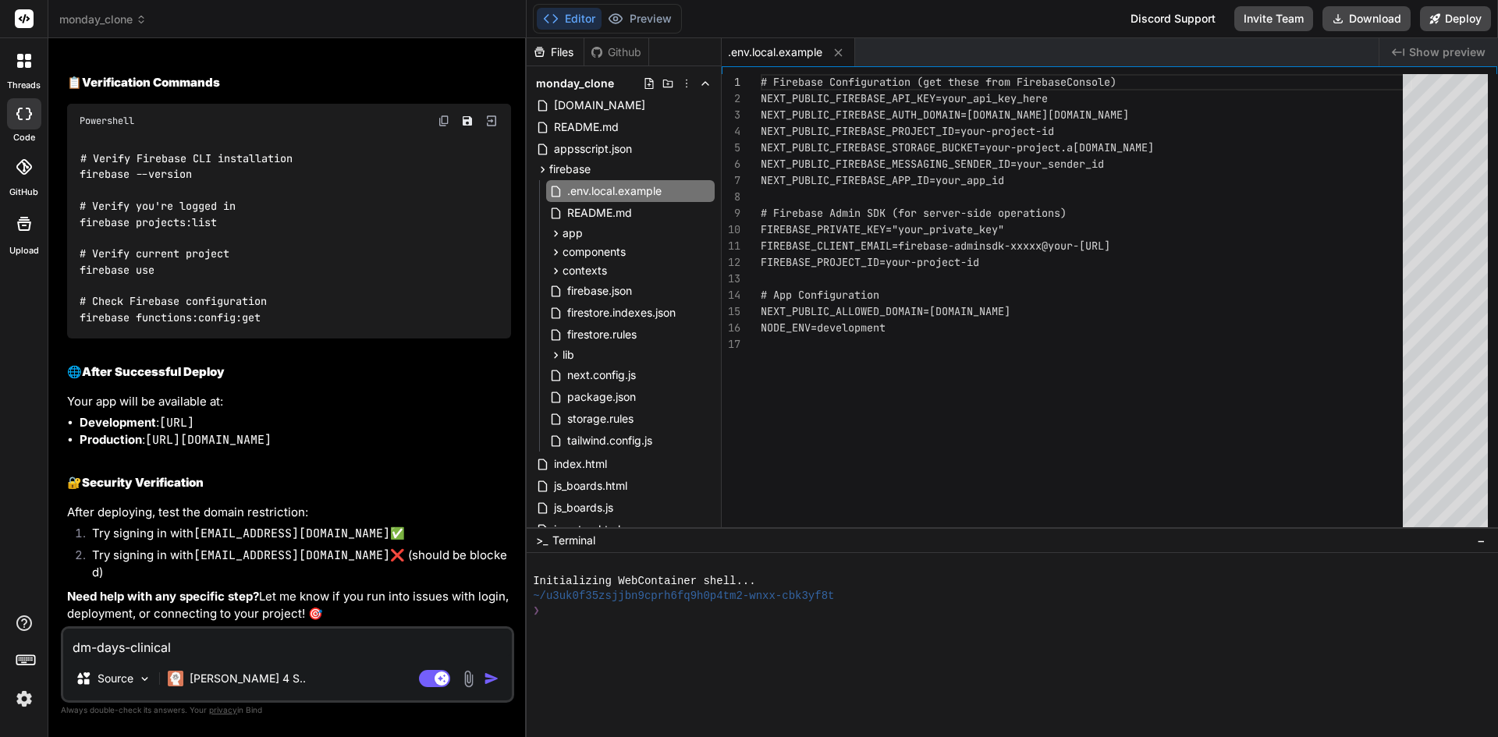
type textarea "x"
type textarea "dm-days-clinical i"
type textarea "x"
type textarea "dm-days-clinical is"
type textarea "x"
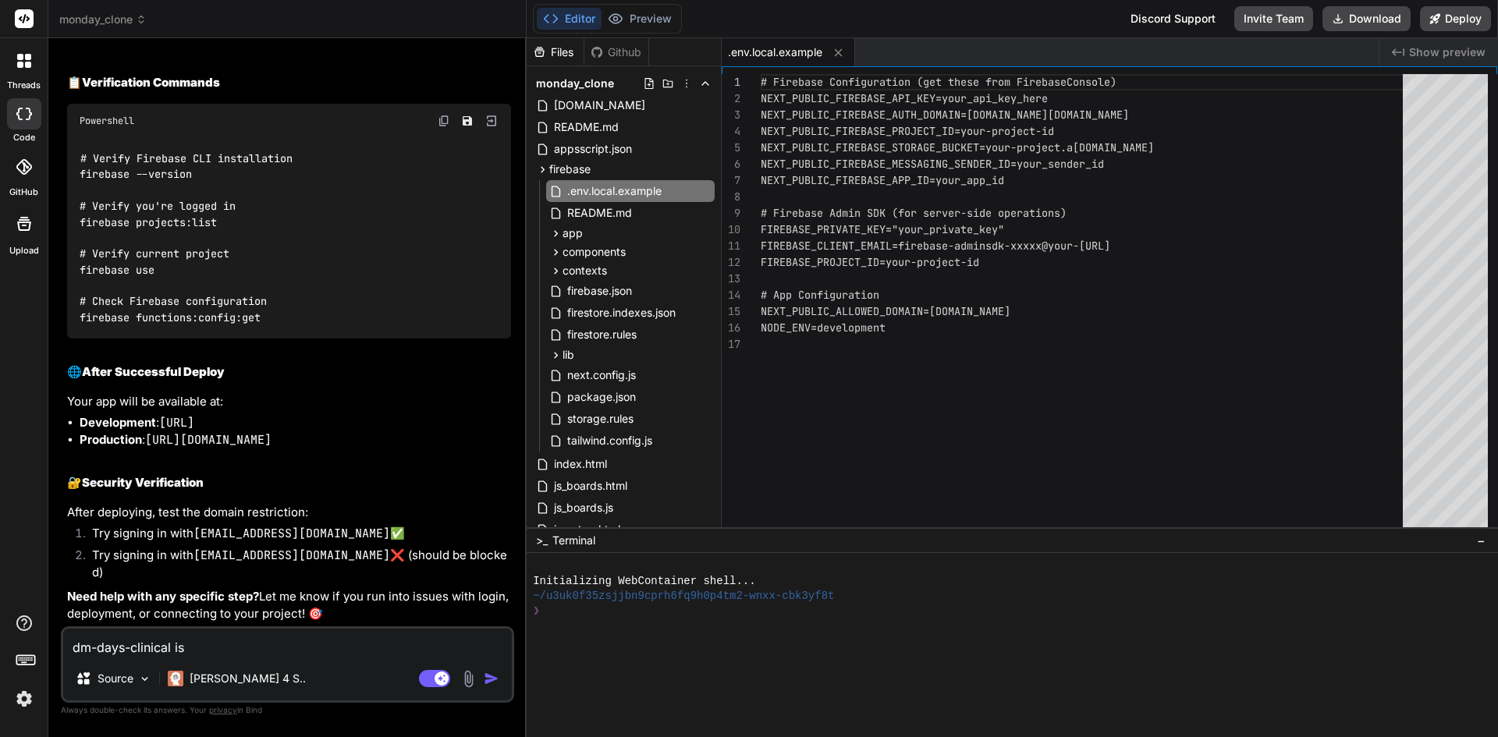
type textarea "dm-days-clinical is"
type textarea "x"
type textarea "dm-days-clinical is m"
type textarea "x"
type textarea "dm-days-clinical is my"
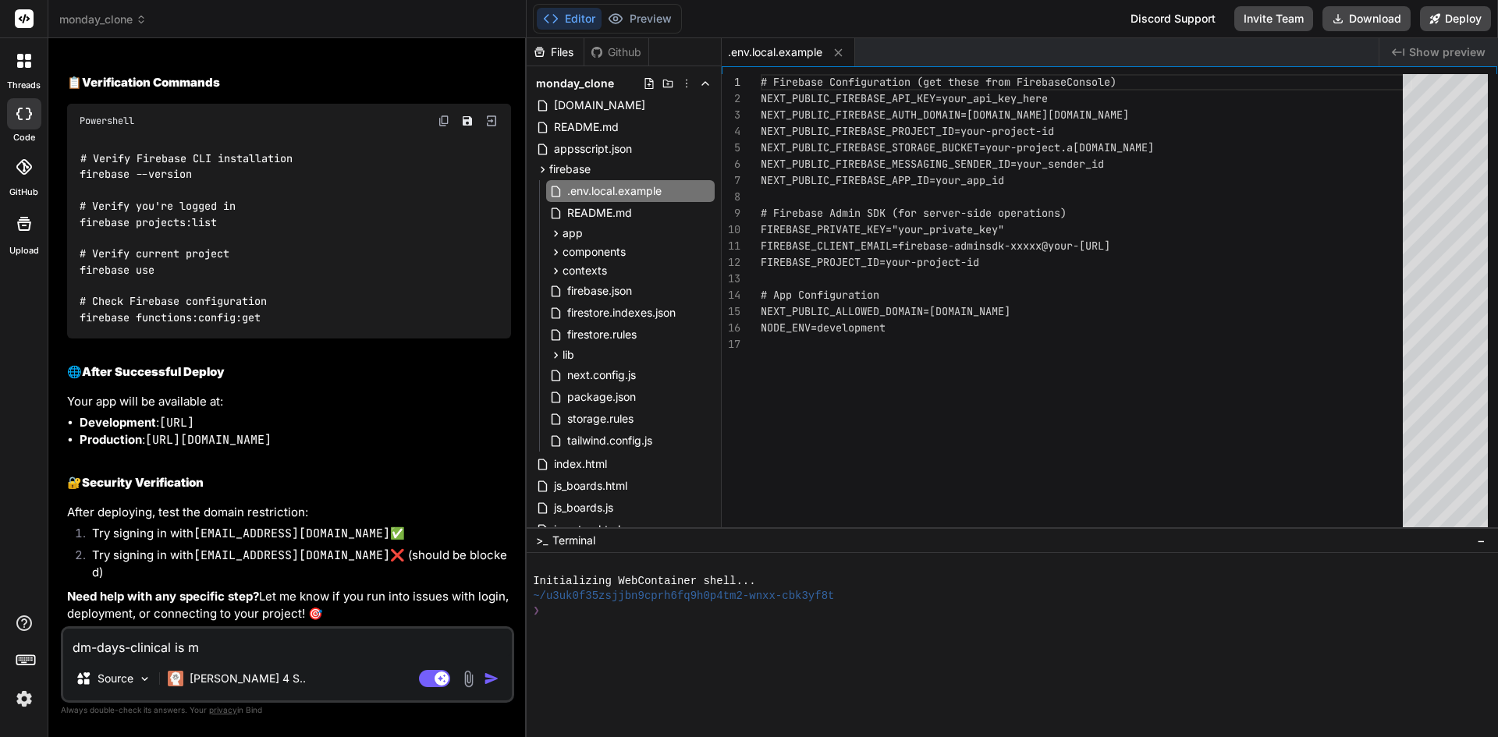
type textarea "x"
type textarea "dm-days-clinical is my"
type textarea "x"
type textarea "dm-days-clinical is my p"
type textarea "x"
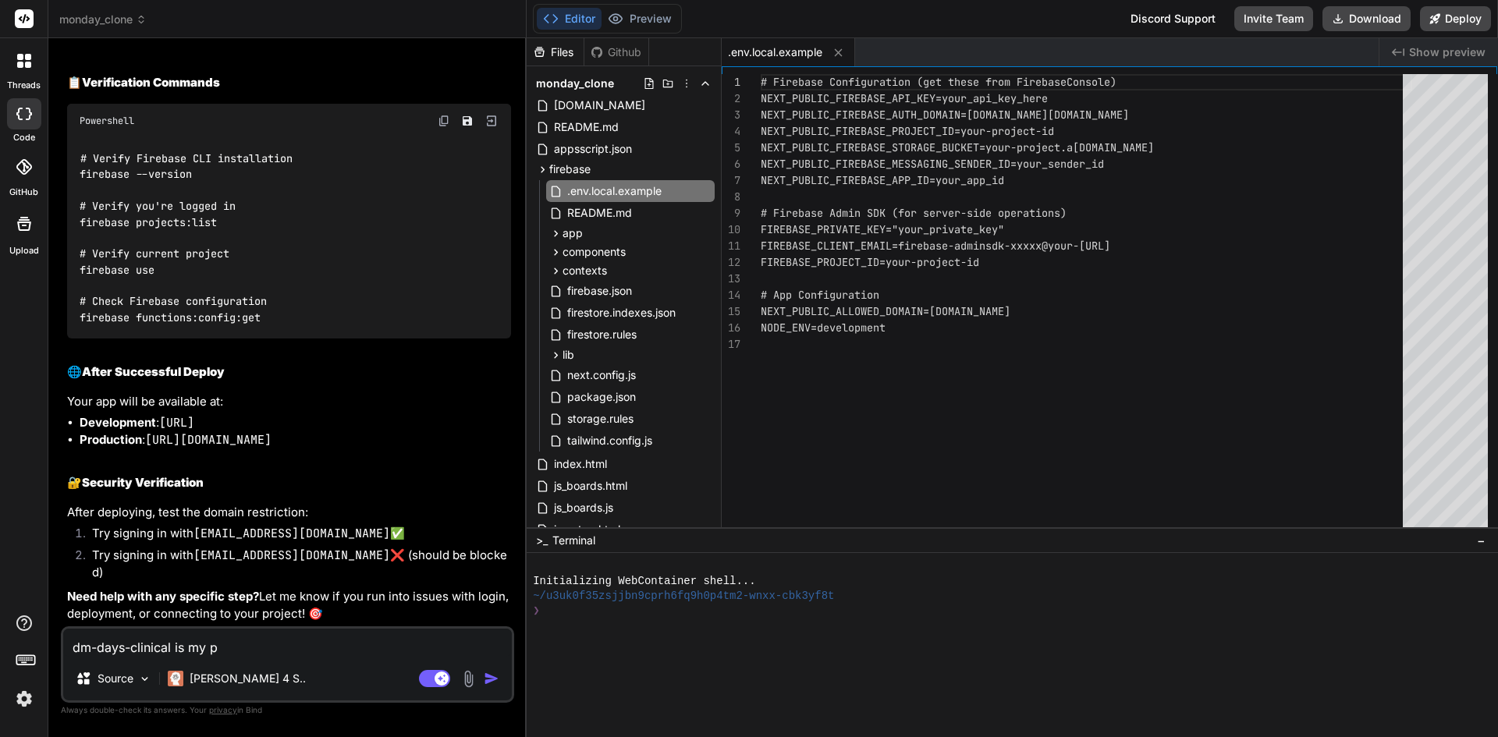
type textarea "dm-days-clinical is my pr"
type textarea "x"
type textarea "dm-days-clinical is my pro"
type textarea "x"
type textarea "dm-days-clinical is my proj"
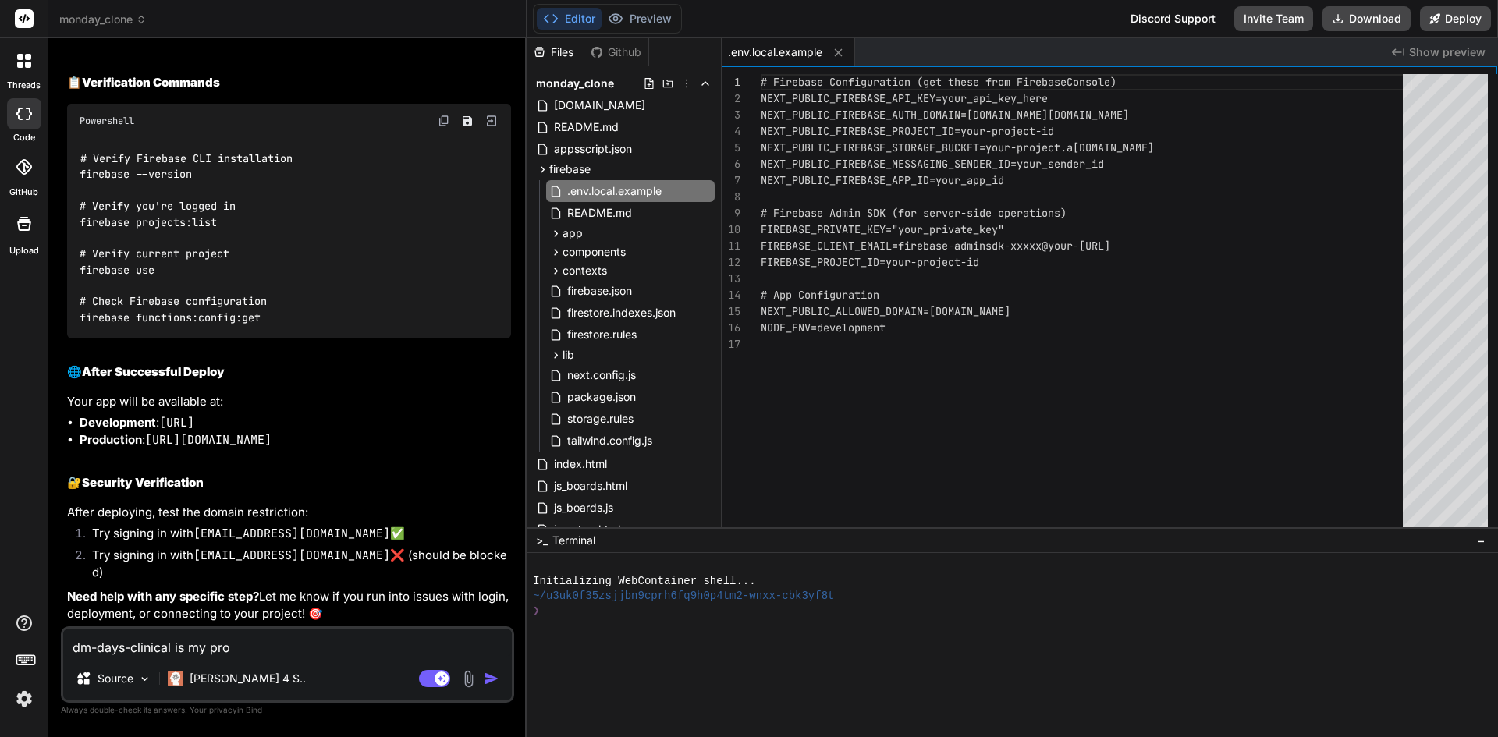
type textarea "x"
type textarea "dm-days-clinical is my proje"
type textarea "x"
type textarea "dm-days-clinical is my projec"
type textarea "x"
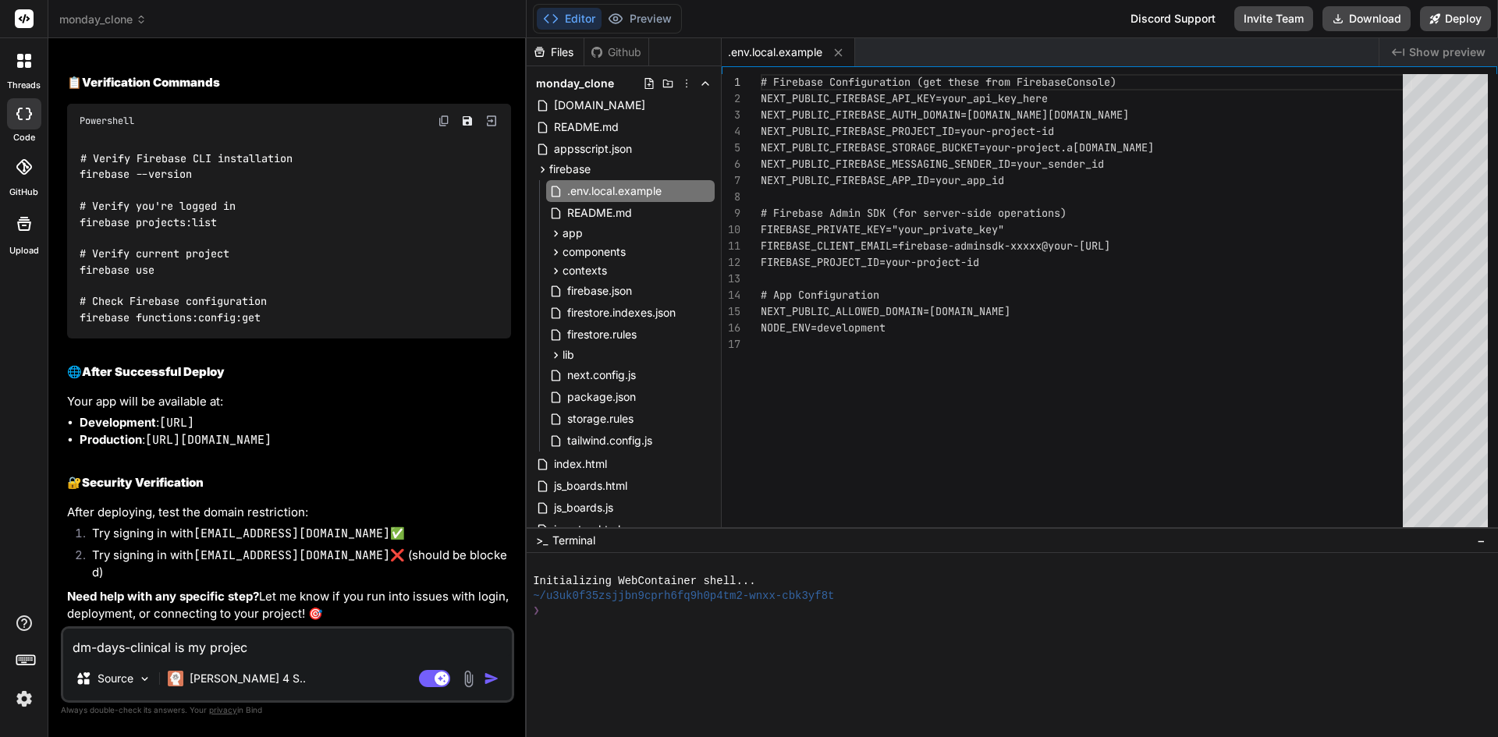
type textarea "dm-days-clinical is my project"
type textarea "x"
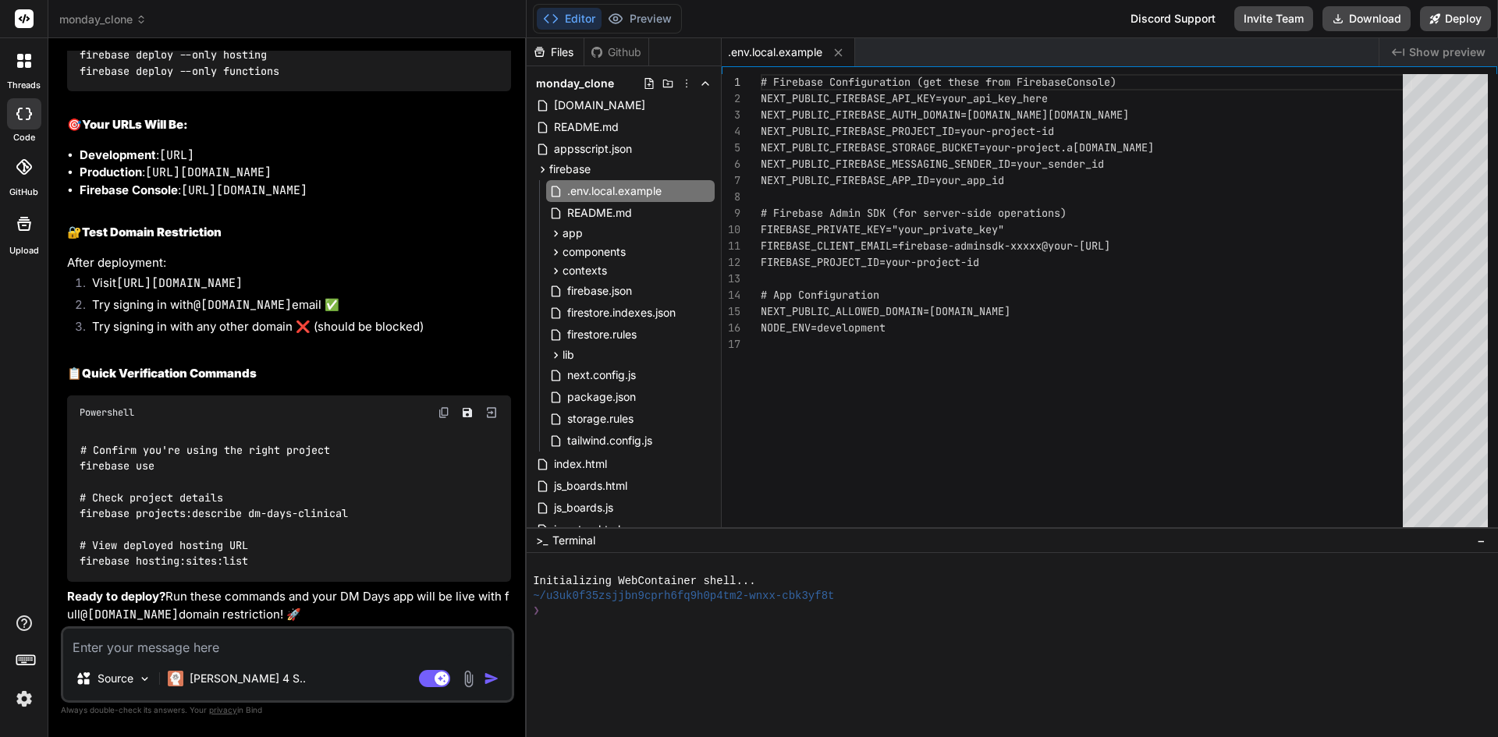
scroll to position [17127, 0]
type textarea "x"
click at [248, 645] on textarea at bounding box center [287, 643] width 449 height 28
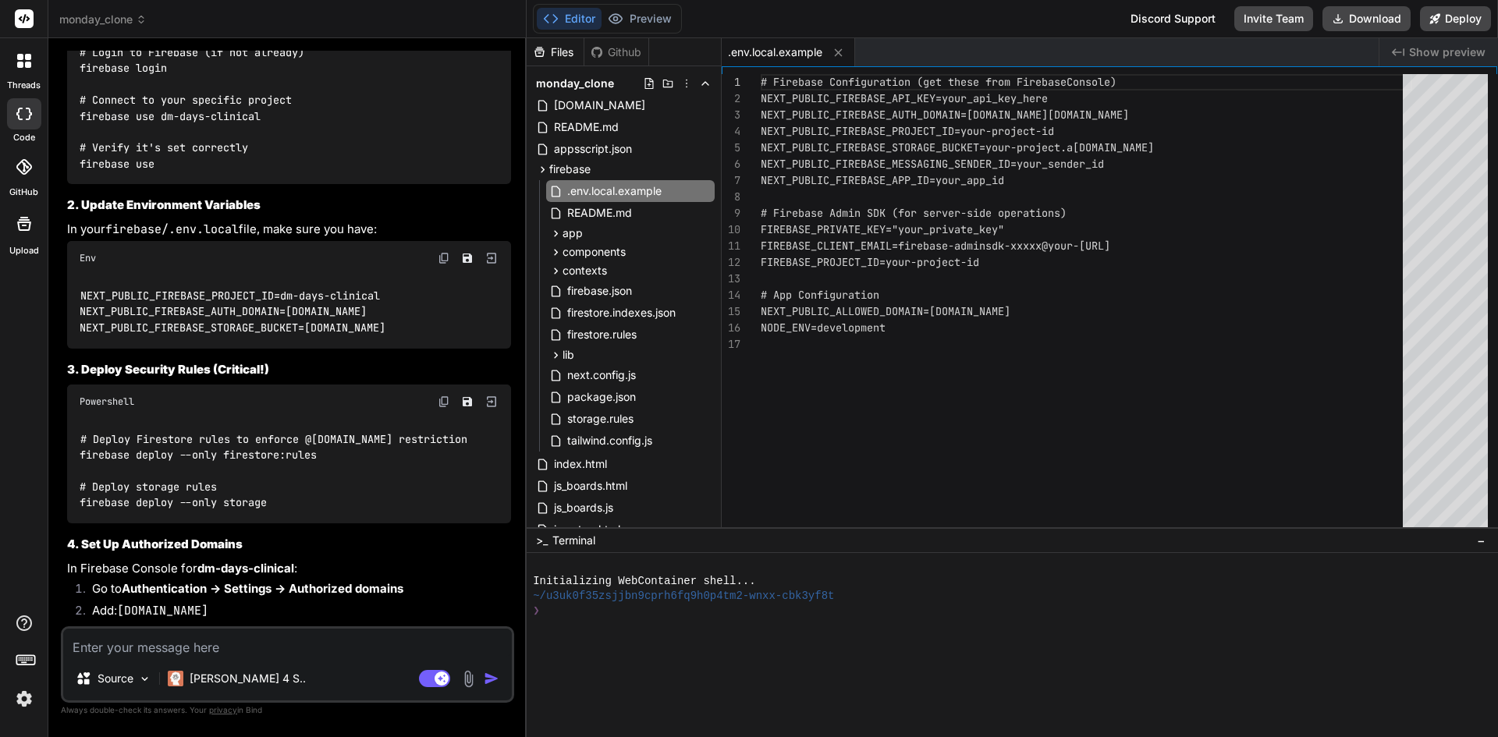
scroll to position [16024, 0]
drag, startPoint x: 267, startPoint y: 459, endPoint x: 80, endPoint y: 455, distance: 186.5
click at [80, 186] on div "# Navigate to your firebase folder cd path\to\your\firebase # Login to Firebase…" at bounding box center [289, 86] width 444 height 200
copy code "firebase use dm-days-clinical"
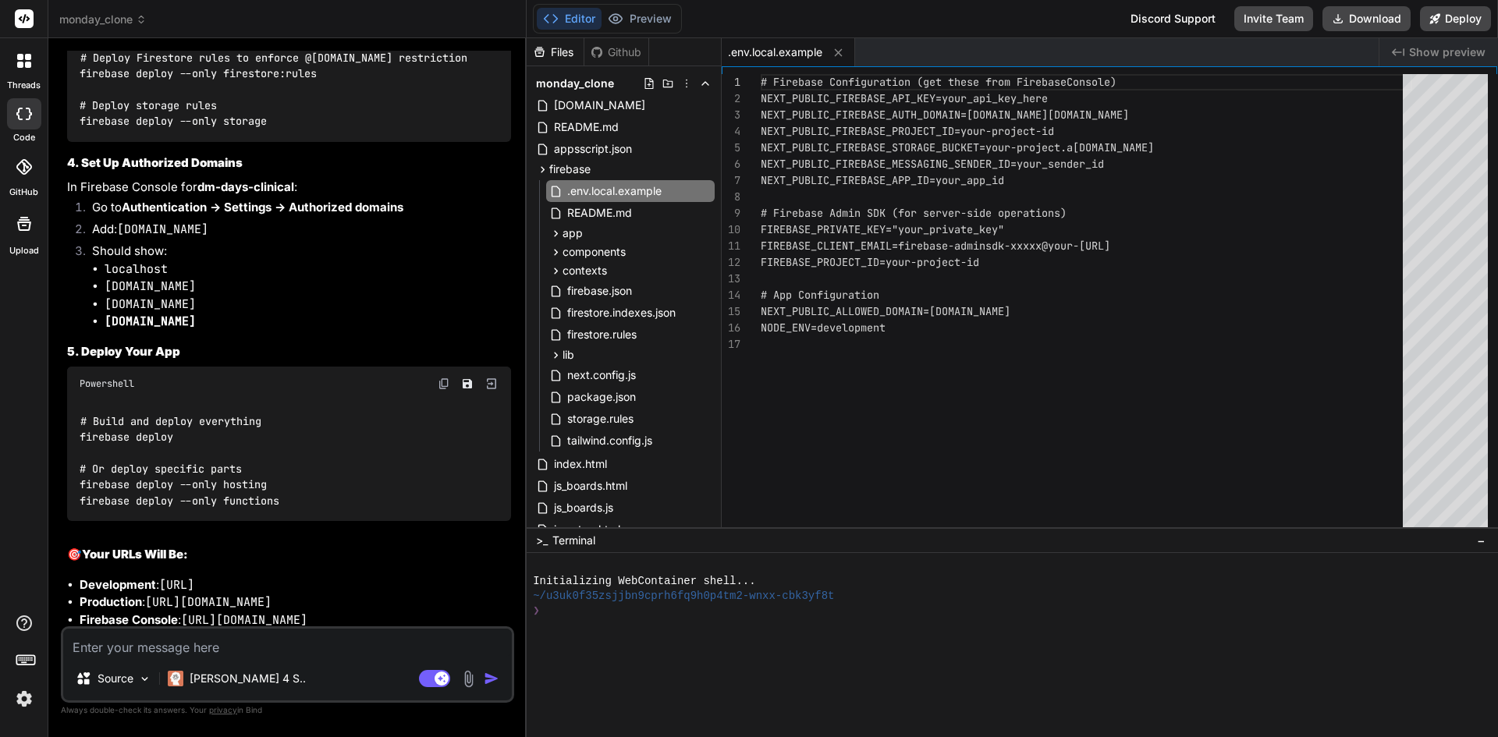
scroll to position [16414, 0]
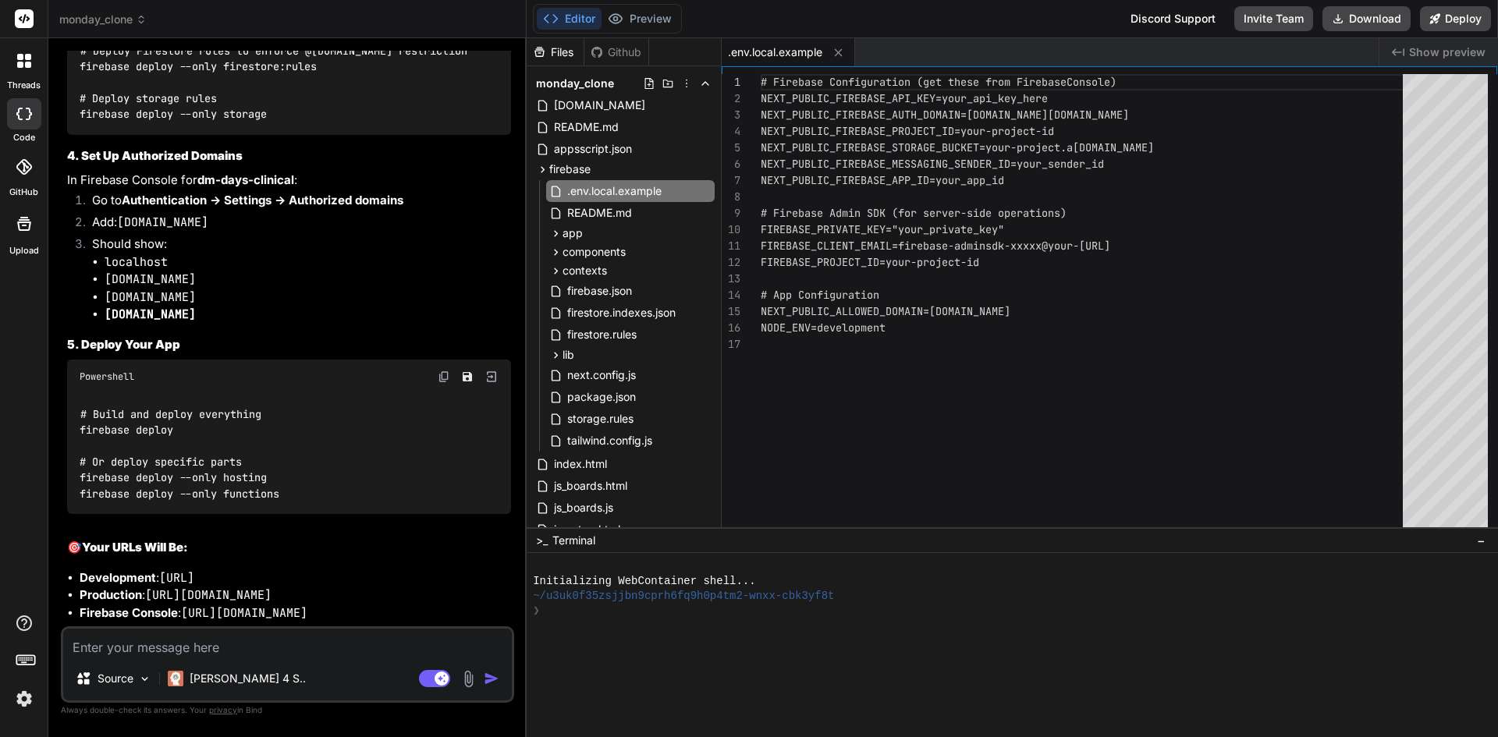
click at [295, 657] on div "Source [PERSON_NAME] 4 S.. Agent Mode. When this toggle is activated, AI automa…" at bounding box center [287, 664] width 453 height 76
click at [289, 651] on textarea at bounding box center [287, 643] width 449 height 28
type textarea "i"
type textarea "x"
type textarea "i"
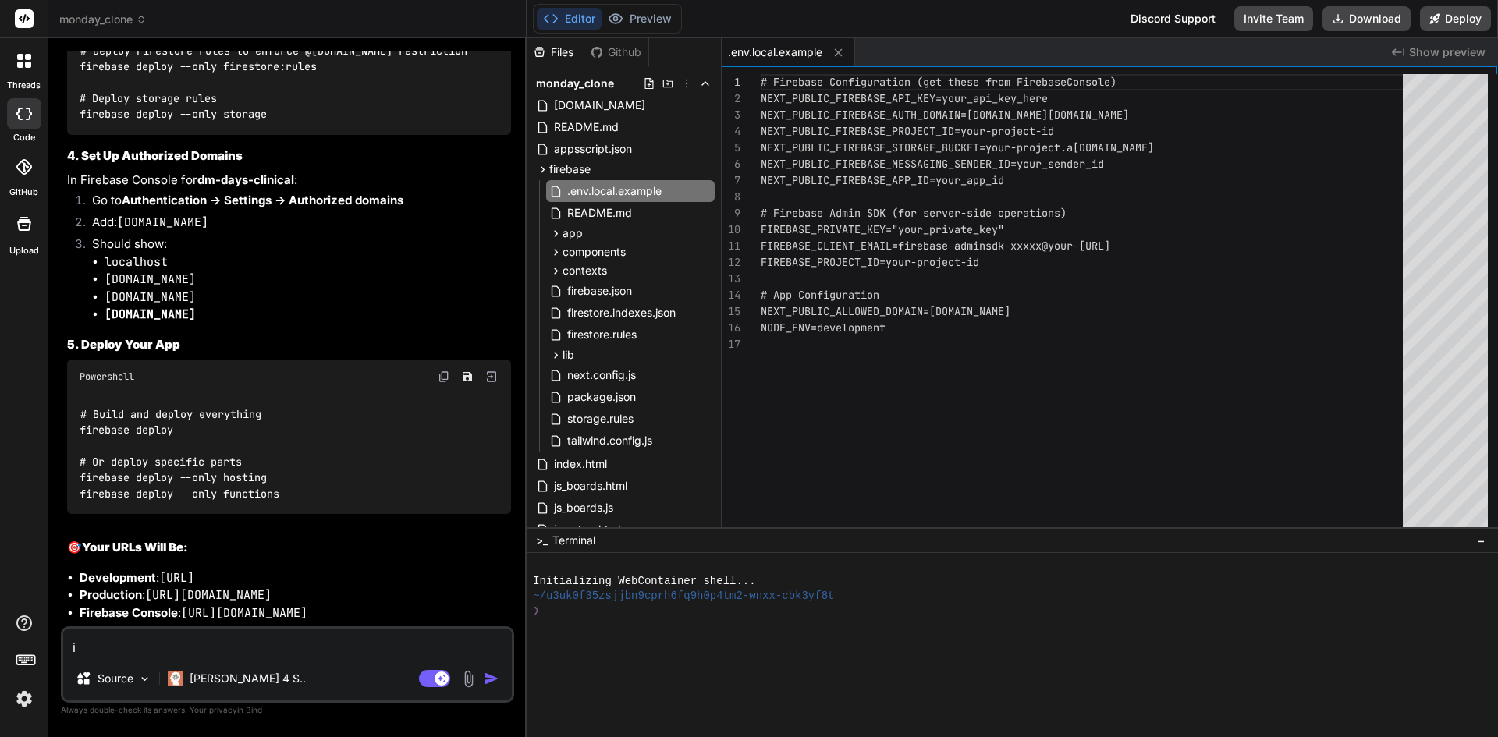
type textarea "x"
type textarea "i j"
type textarea "x"
type textarea "i ju"
type textarea "x"
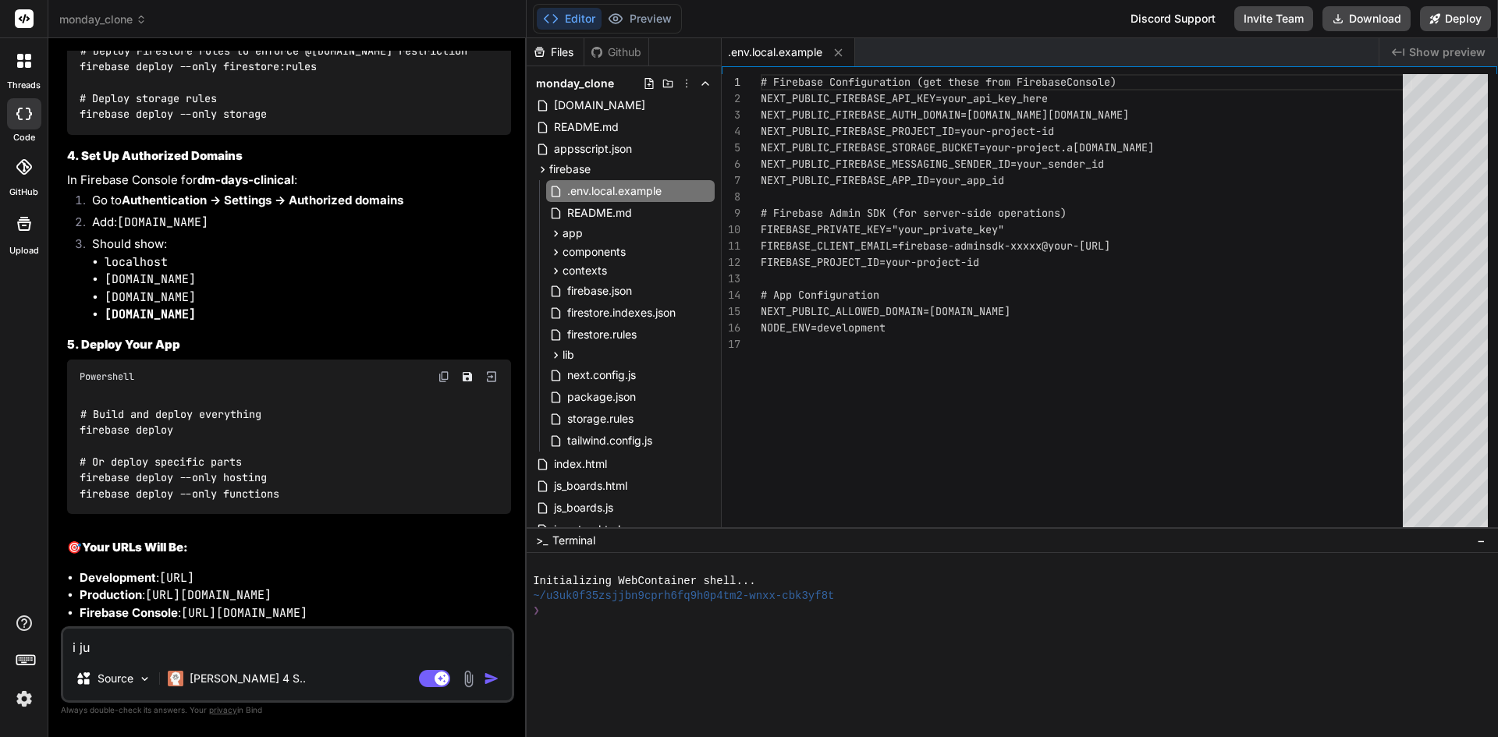
type textarea "i jus"
type textarea "x"
type textarea "i just"
type textarea "x"
type textarea "i just"
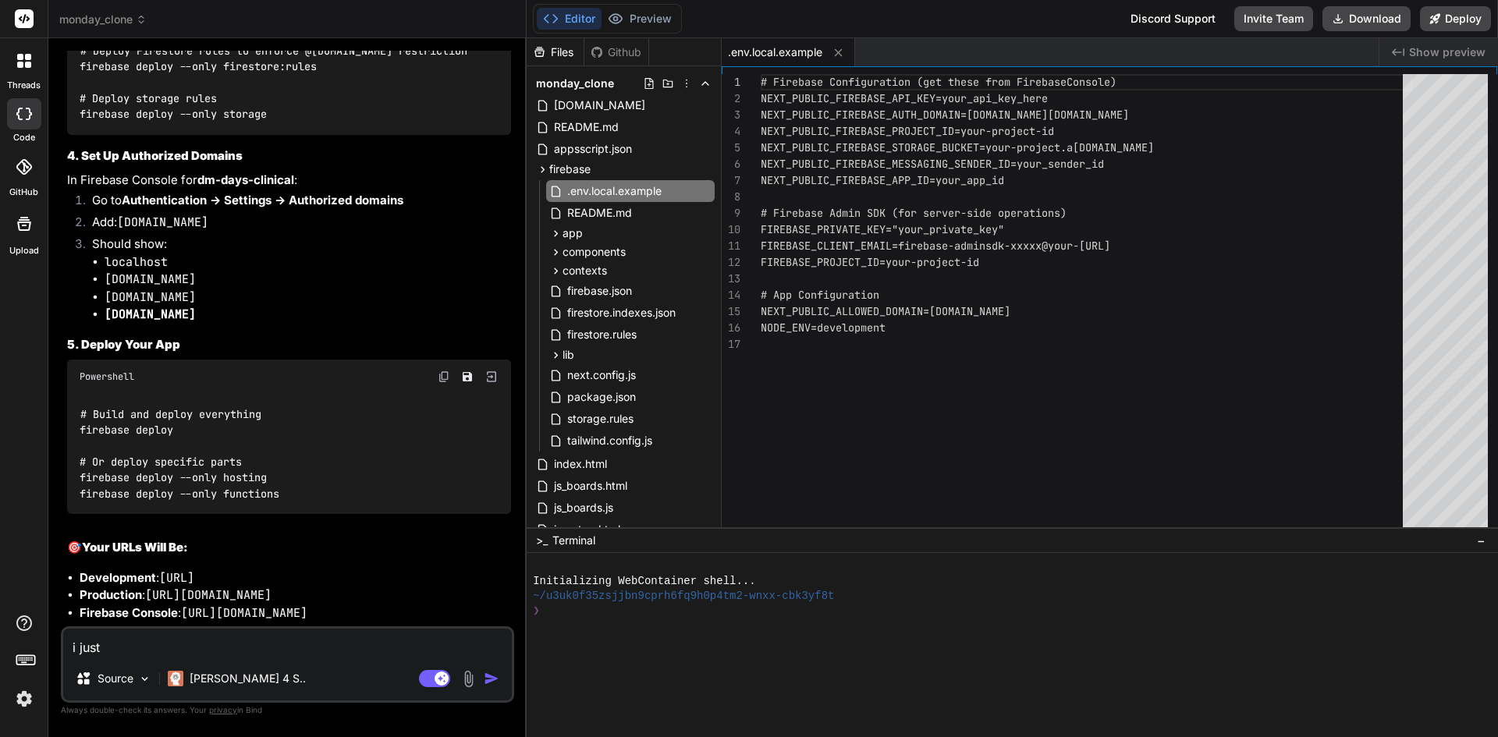
type textarea "x"
type textarea "i just h"
type textarea "x"
type textarea "i just ha"
type textarea "x"
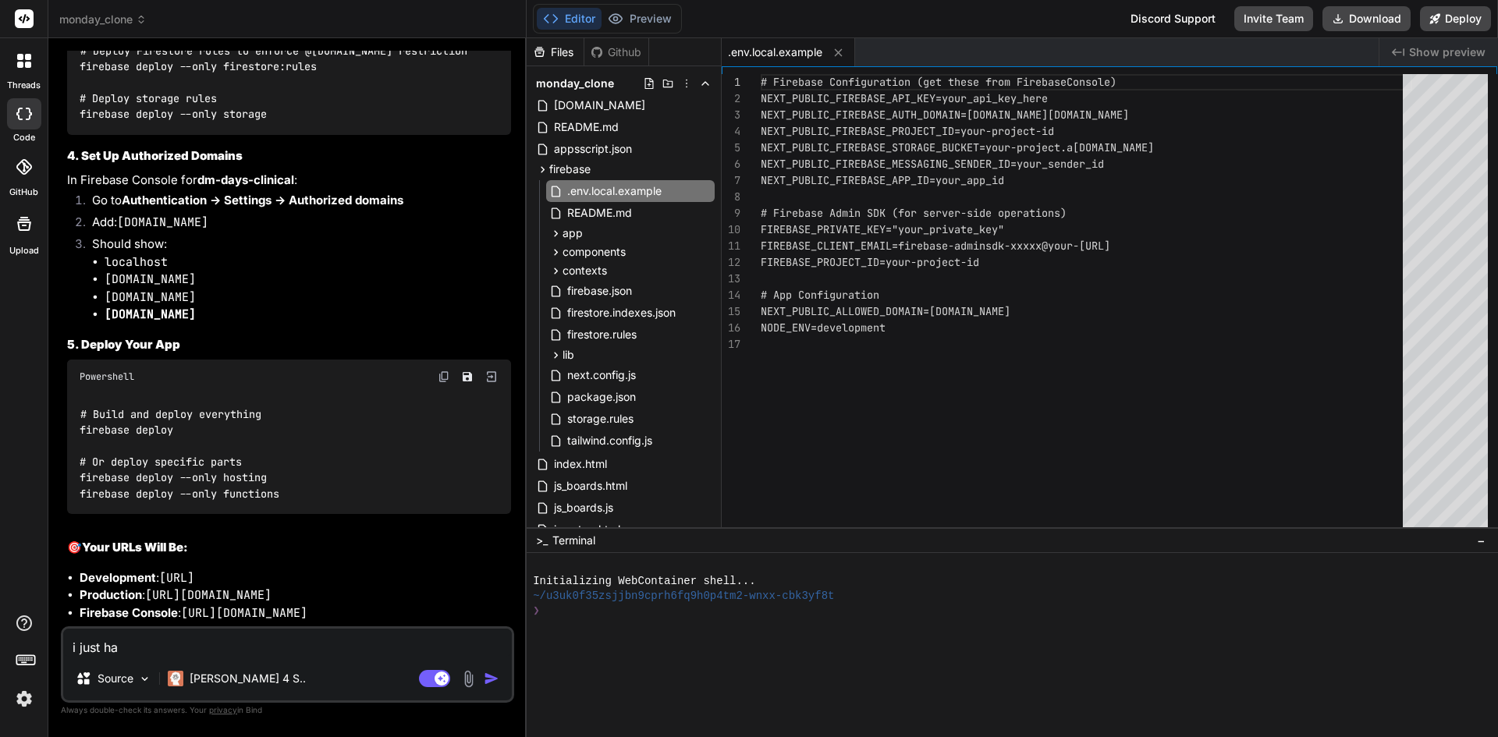
type textarea "i just hav"
type textarea "x"
type textarea "i just have"
type textarea "x"
type textarea "i just have"
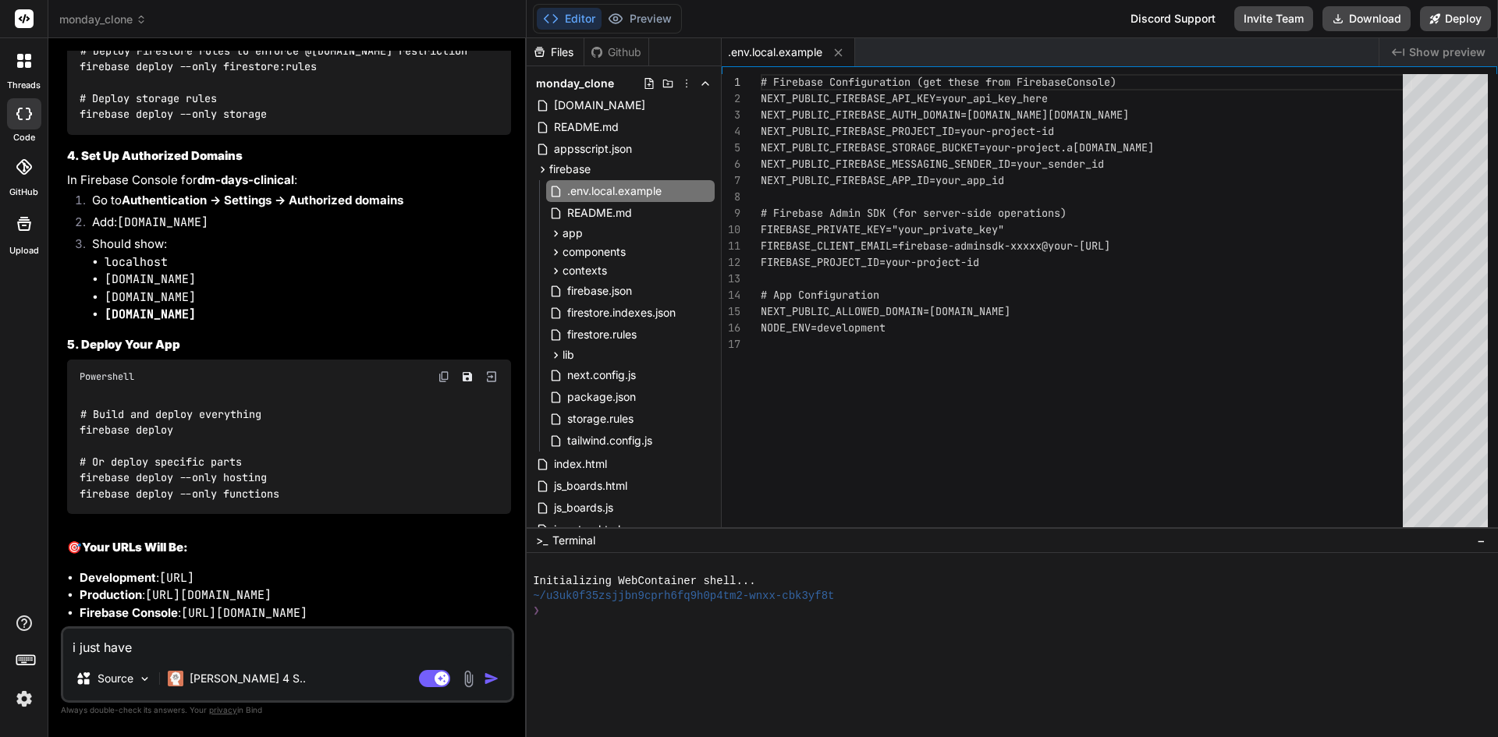
type textarea "x"
type textarea "i just have t"
type textarea "x"
type textarea "i just have th"
type textarea "x"
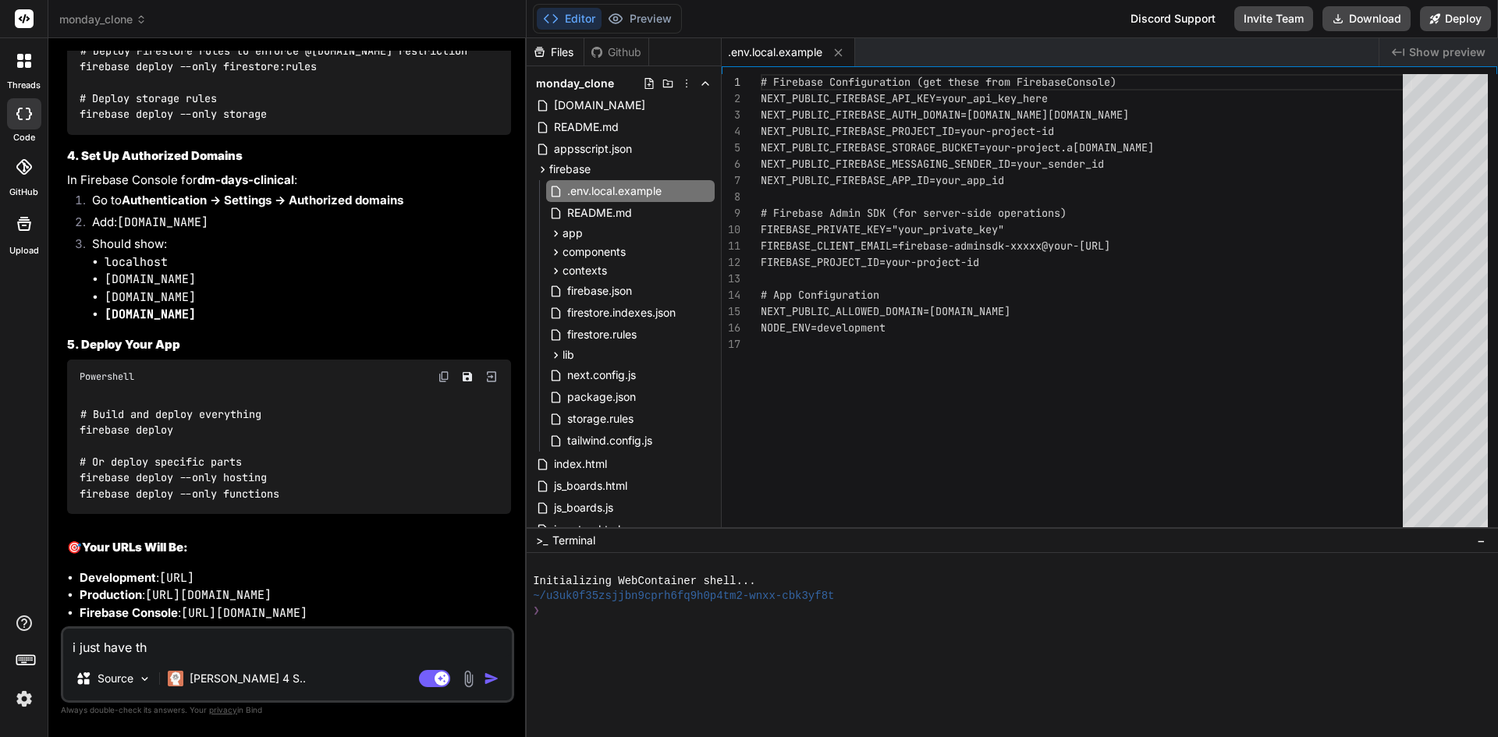
type textarea "i just have the"
type textarea "x"
type textarea "i just have the"
type textarea "x"
type textarea "i just have the ."
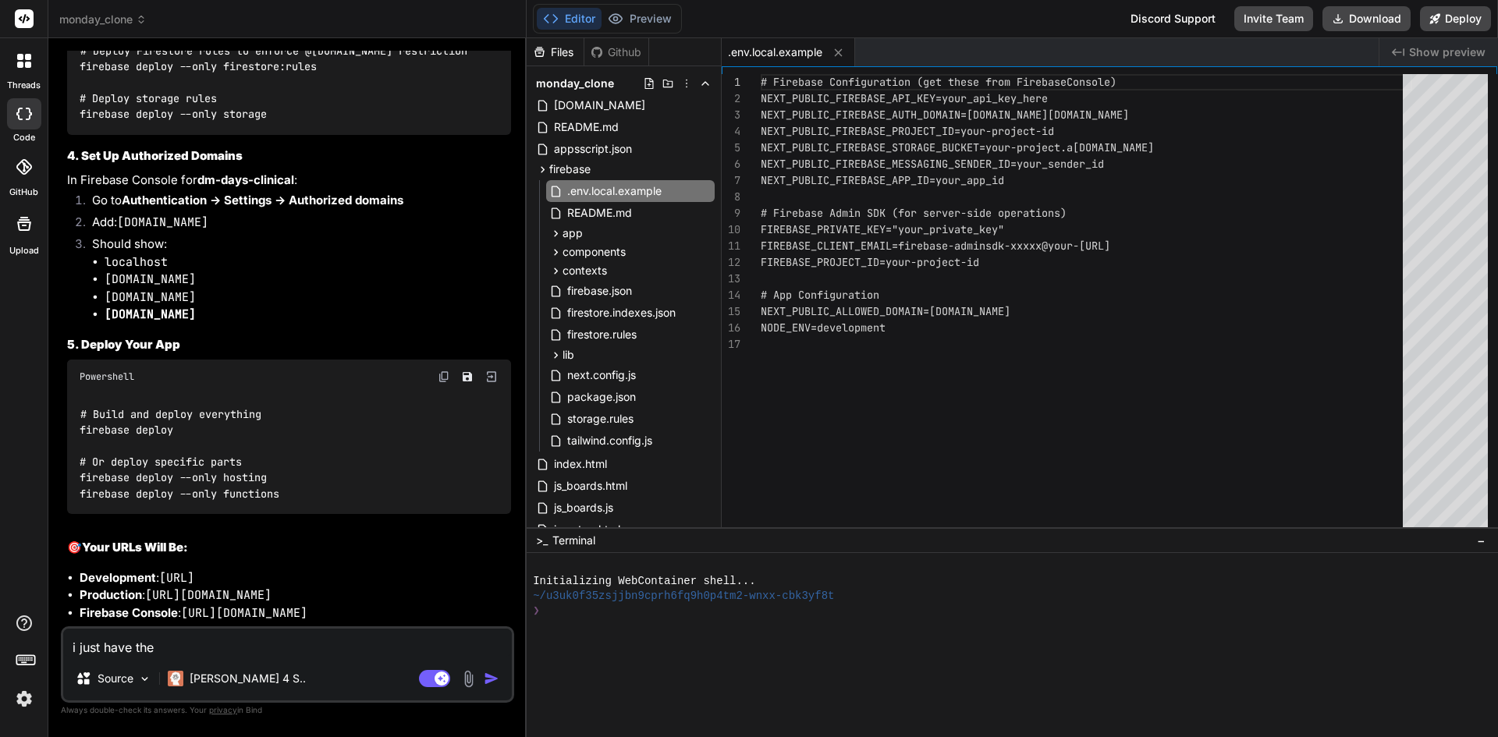
type textarea "x"
type textarea "i just have the .n"
type textarea "x"
type textarea "i just have the .nv"
type textarea "x"
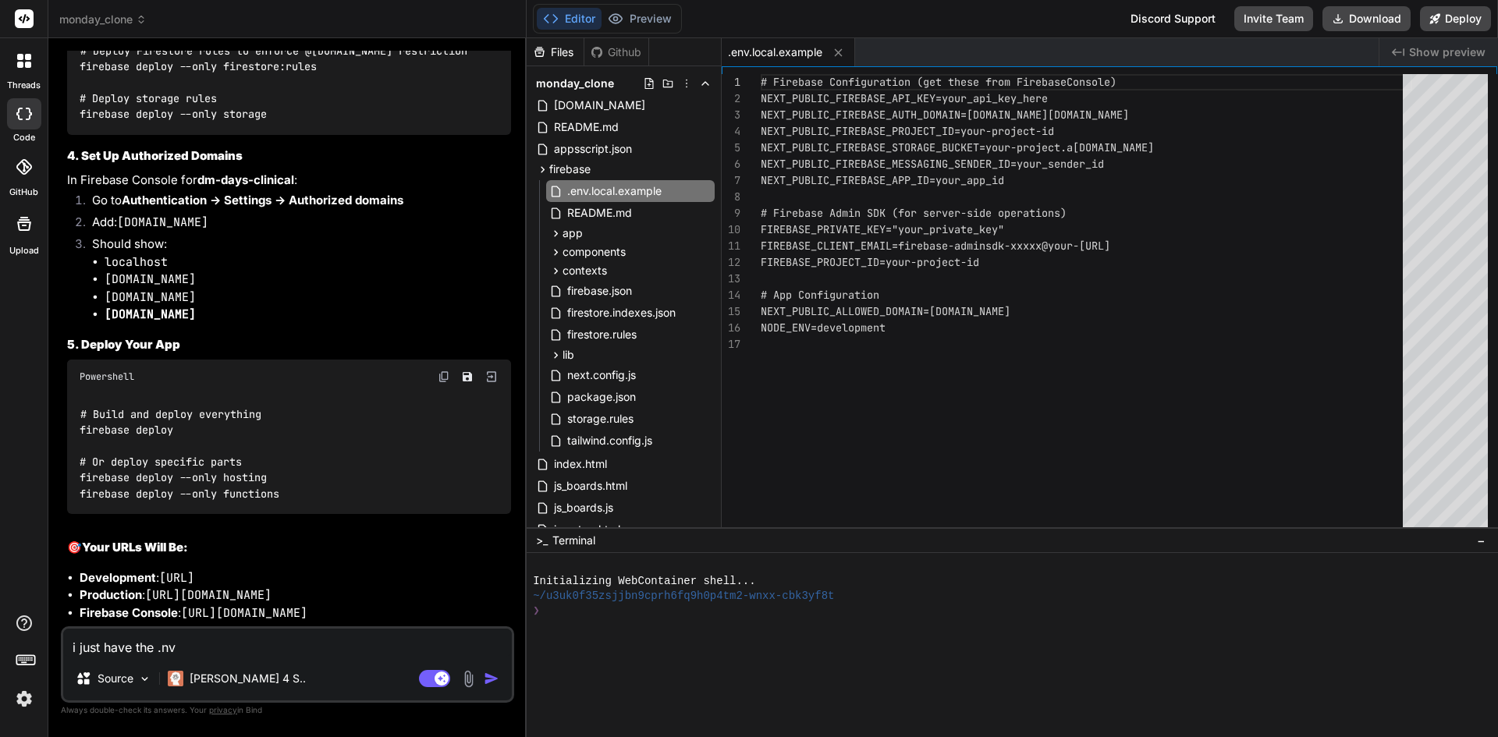
type textarea "i just have the .nv."
type textarea "x"
type textarea "i just have the .nv.l"
type textarea "x"
type textarea "i just have the .nv.lo"
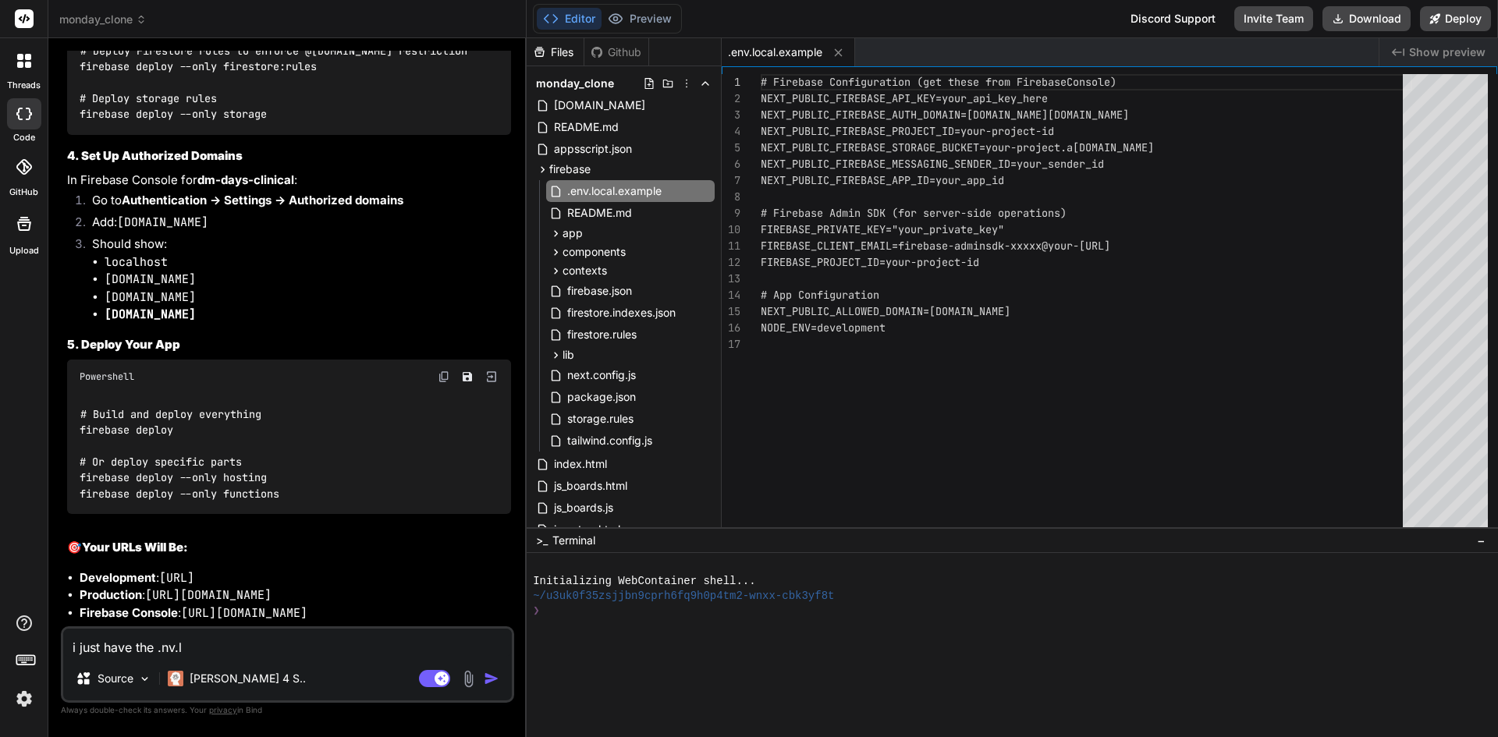
type textarea "x"
type textarea "i just have the .nv.loc"
type textarea "x"
type textarea "i just have the .nv.loca"
type textarea "x"
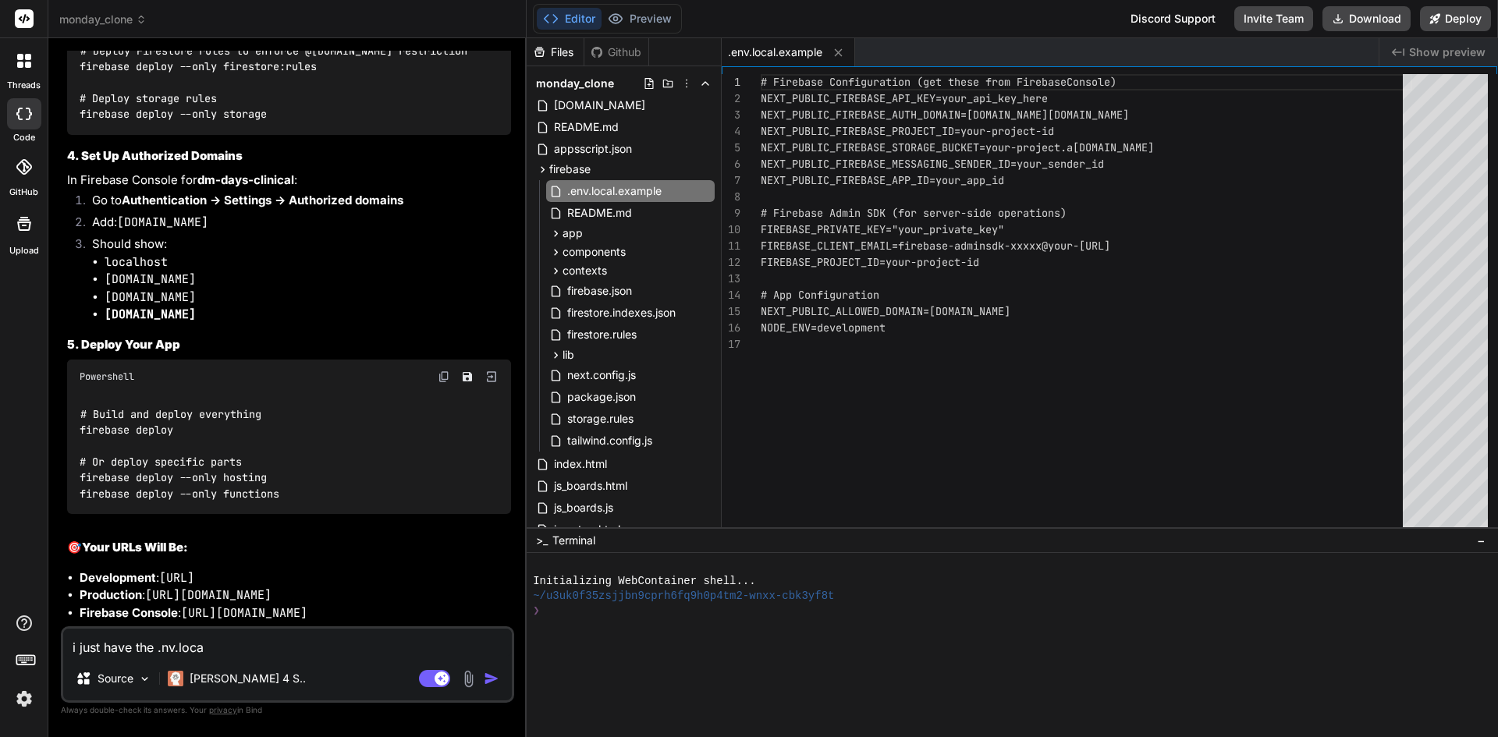
type textarea "i just have the .nv.local"
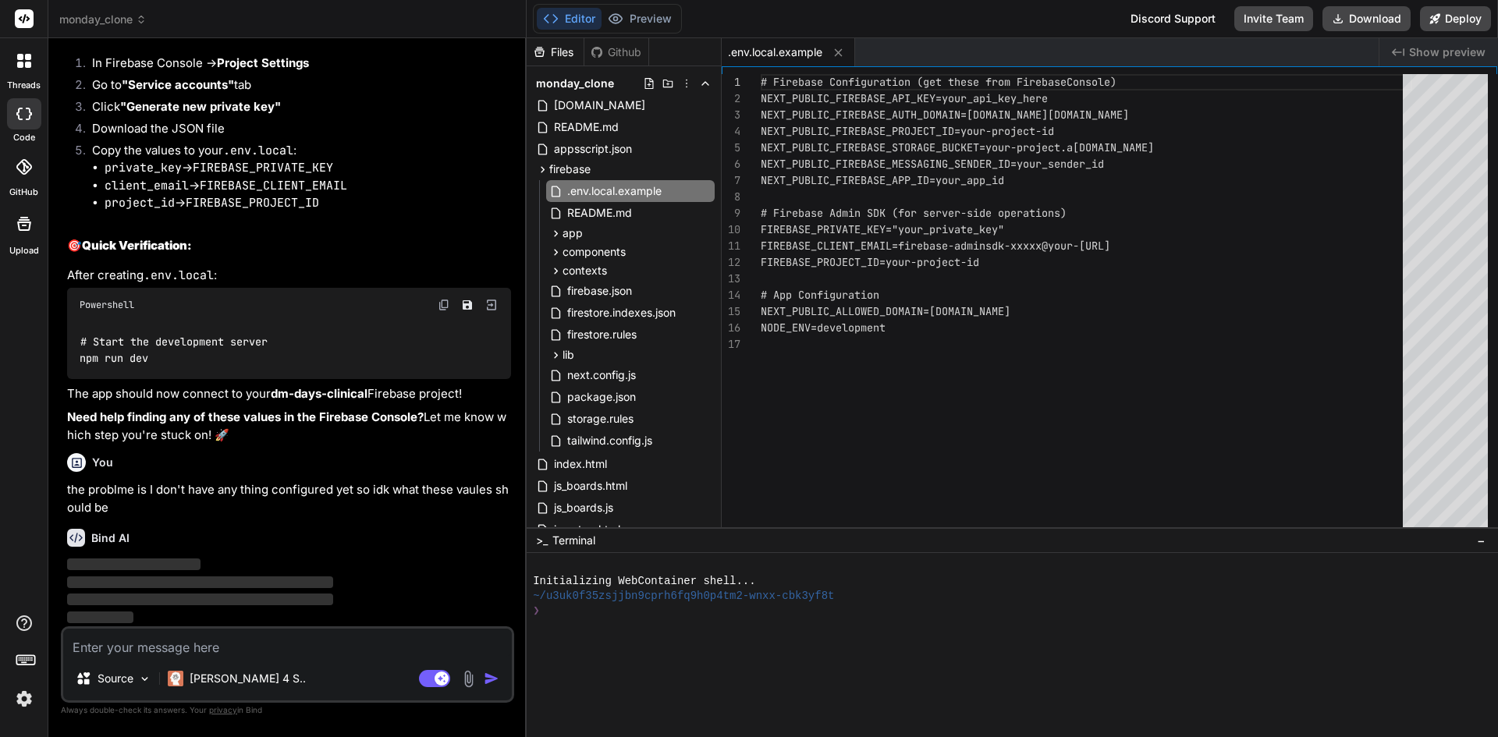
scroll to position [18887, 0]
